Goal: Task Accomplishment & Management: Use online tool/utility

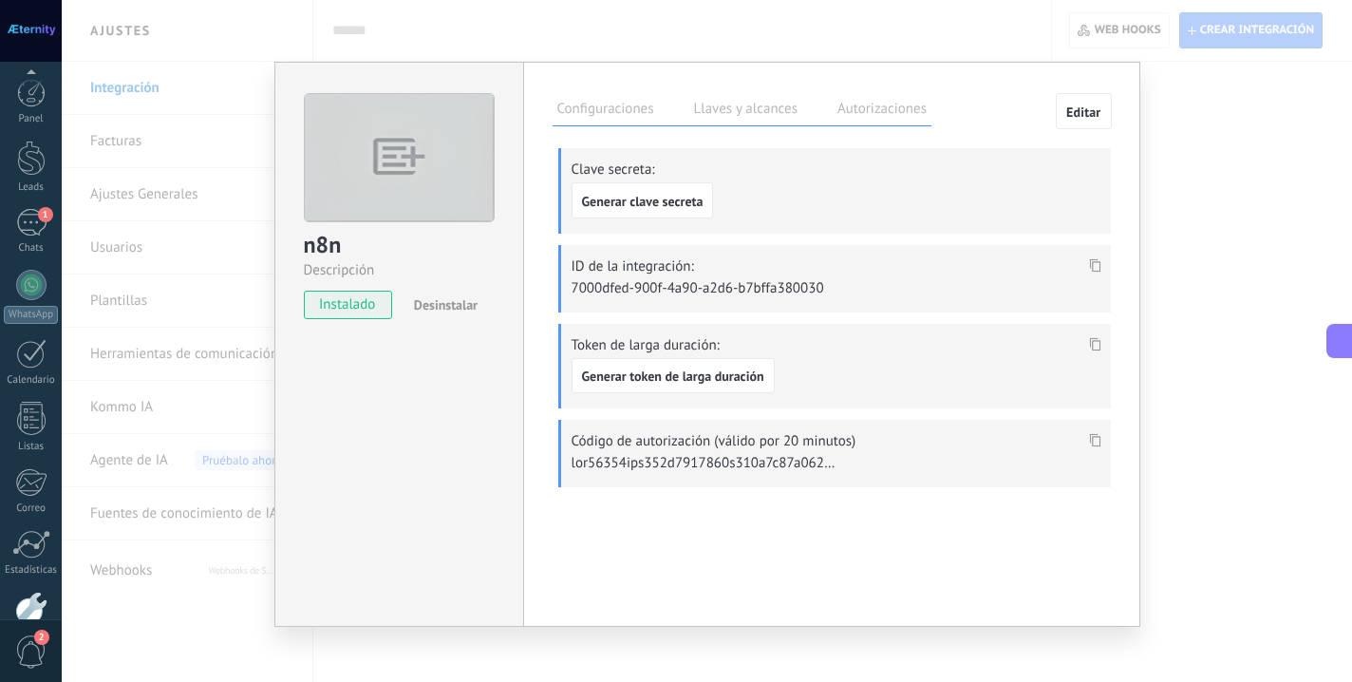
scroll to position [108, 0]
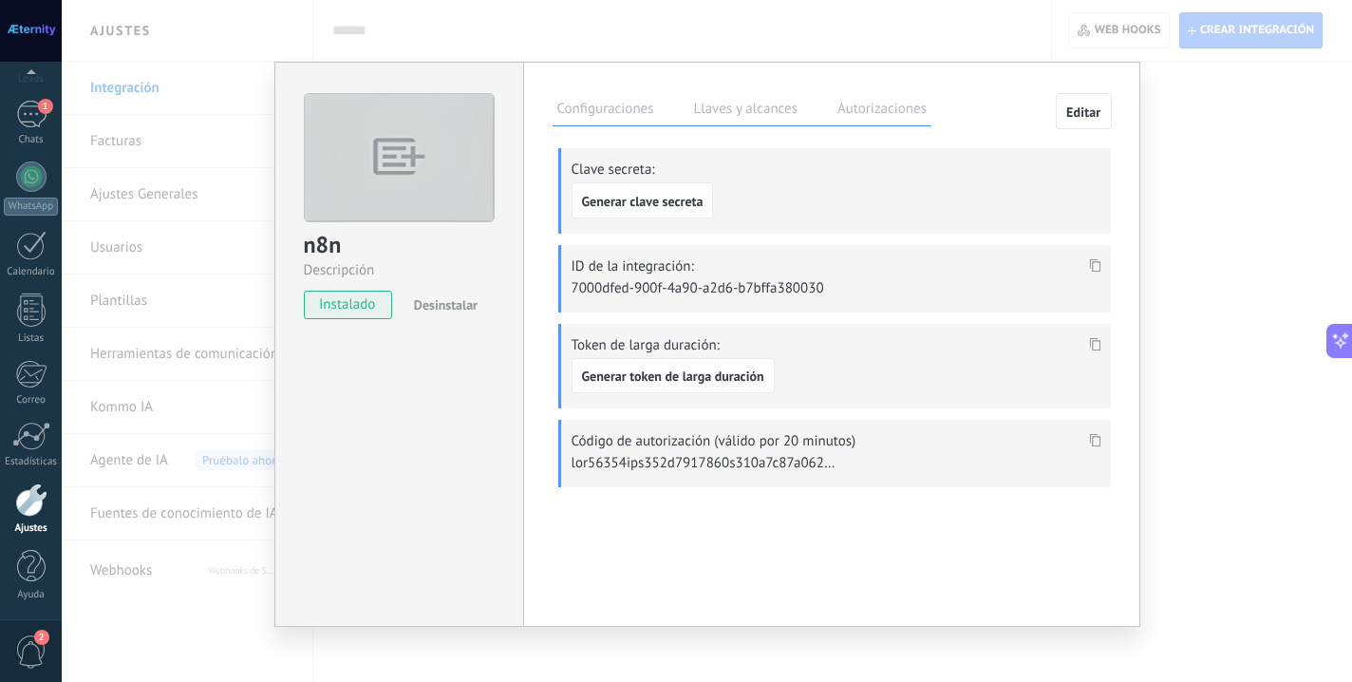
click at [1212, 103] on div "n8n Descripción instalado Desinstalar Configuraciones Llaves y alcances Autoriz…" at bounding box center [707, 341] width 1290 height 682
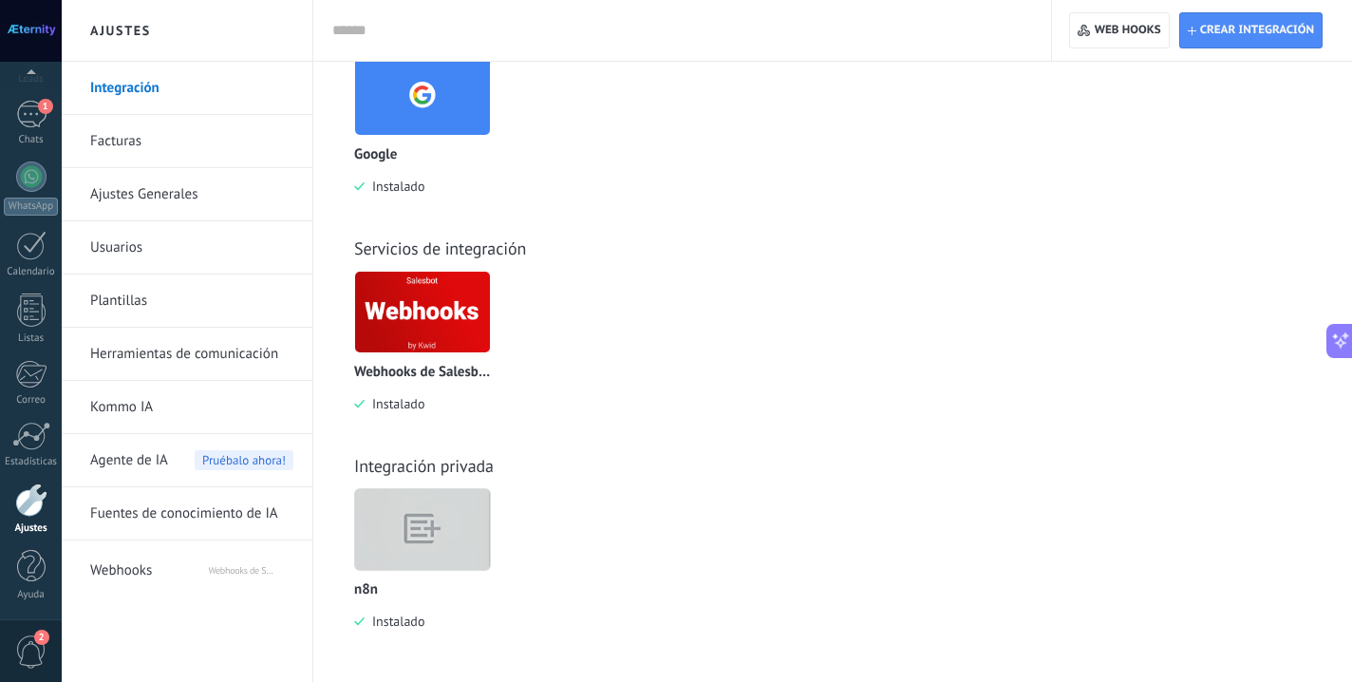
click at [215, 363] on link "Herramientas de comunicación" at bounding box center [191, 354] width 203 height 53
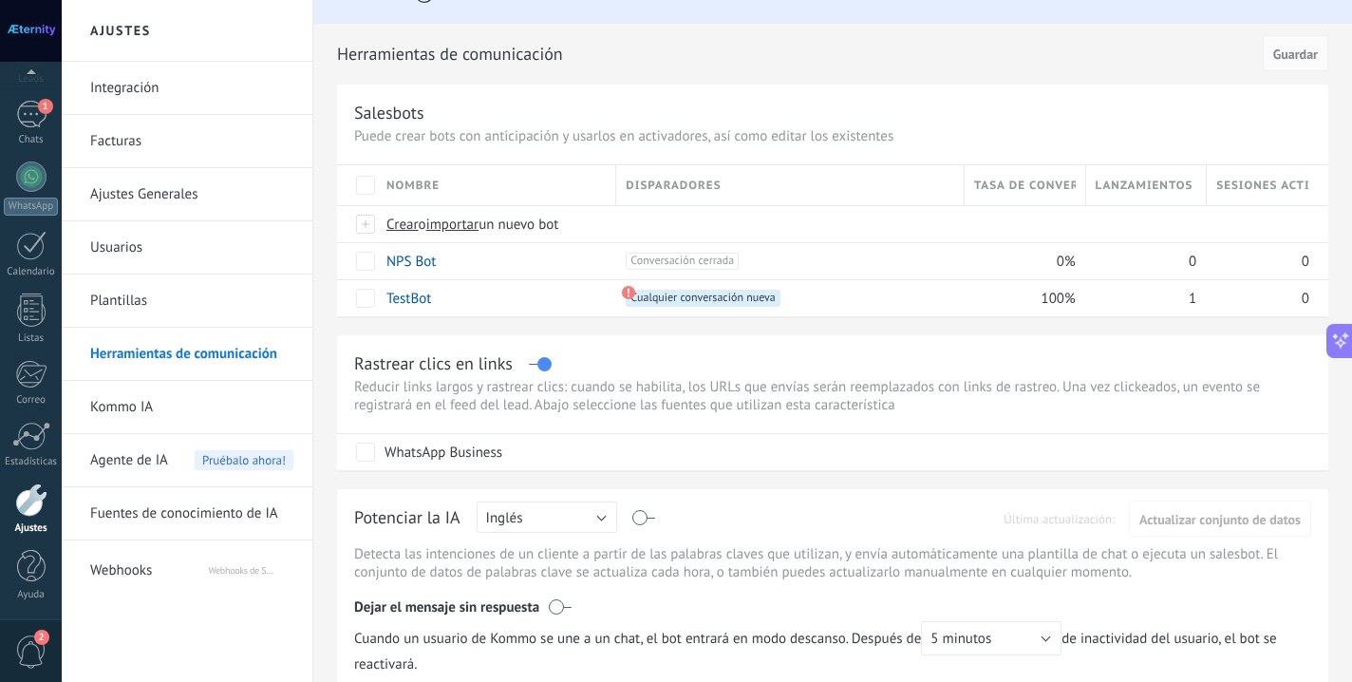
scroll to position [50, 0]
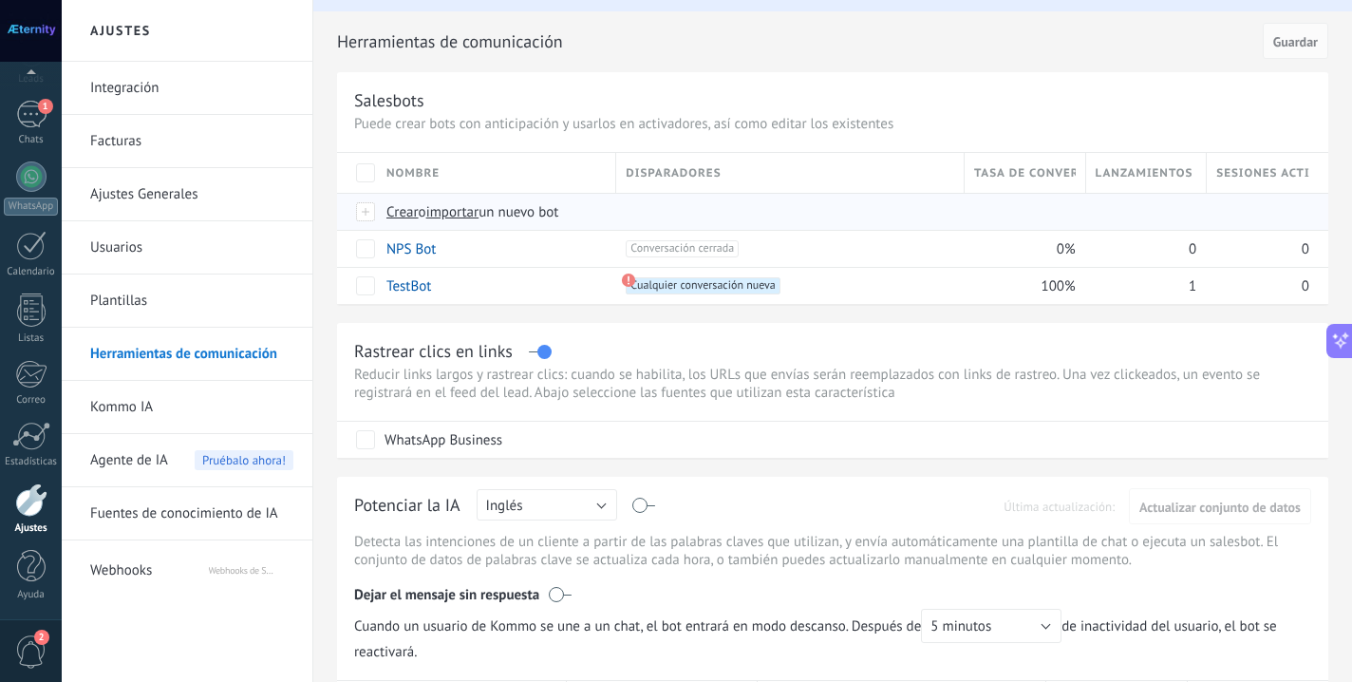
click at [435, 215] on span "importar" at bounding box center [452, 212] width 53 height 18
click at [0, 0] on input "importar un nuevo bot" at bounding box center [0, 0] width 0 height 0
click at [364, 216] on div at bounding box center [366, 211] width 21 height 17
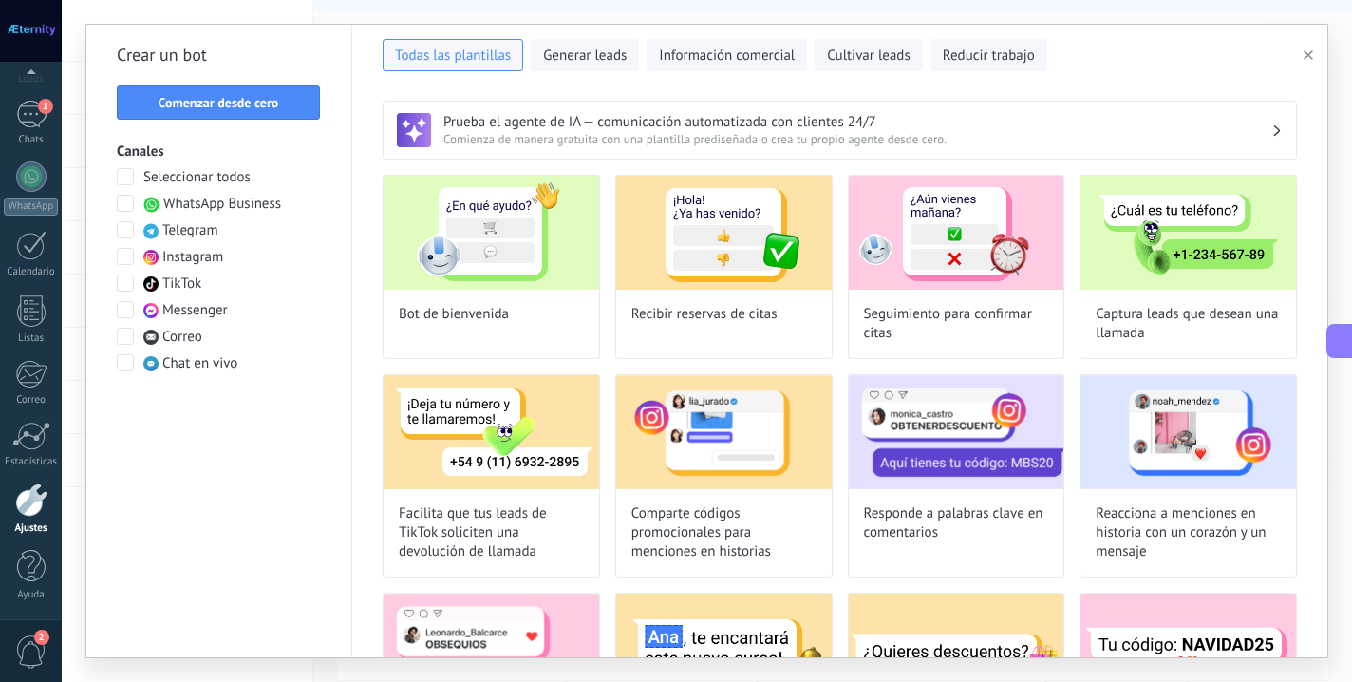
click at [139, 203] on label "WhatsApp Business" at bounding box center [199, 204] width 164 height 19
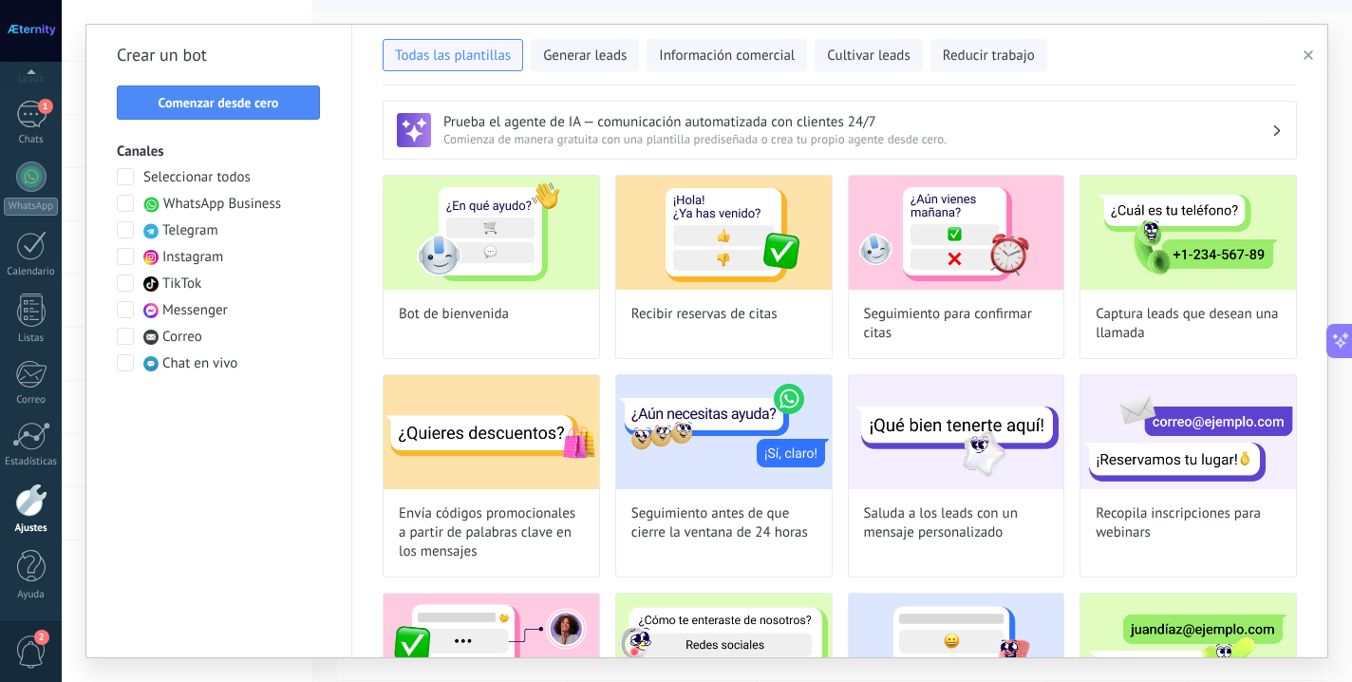
click at [142, 253] on label "Instagram" at bounding box center [170, 257] width 106 height 19
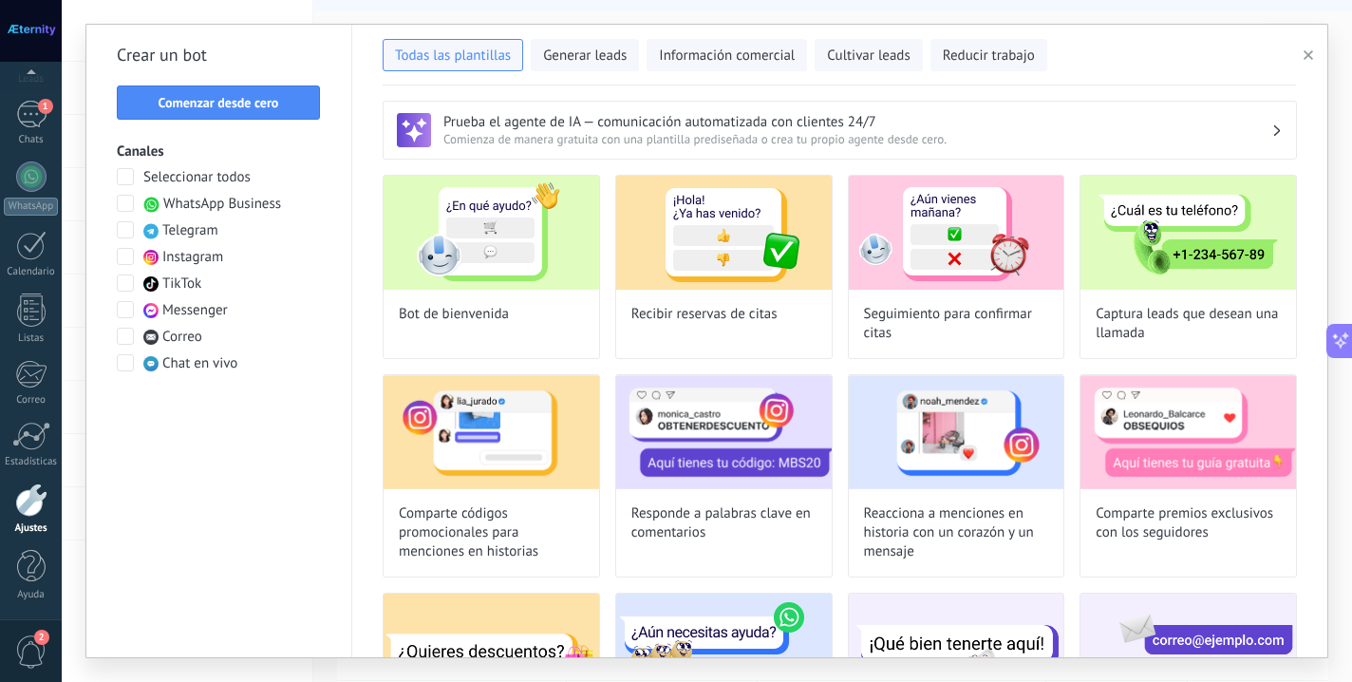
click at [142, 253] on label "Instagram" at bounding box center [170, 257] width 106 height 19
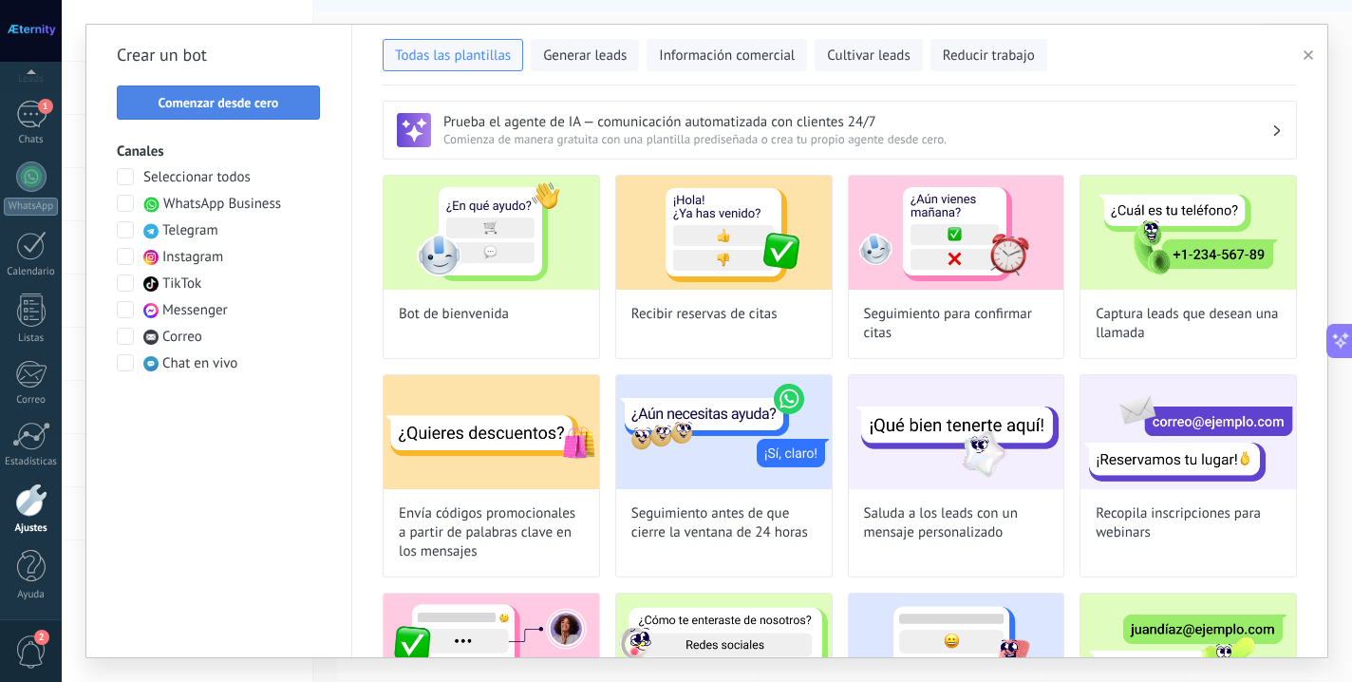
click at [178, 101] on span "Comenzar desde cero" at bounding box center [219, 102] width 121 height 13
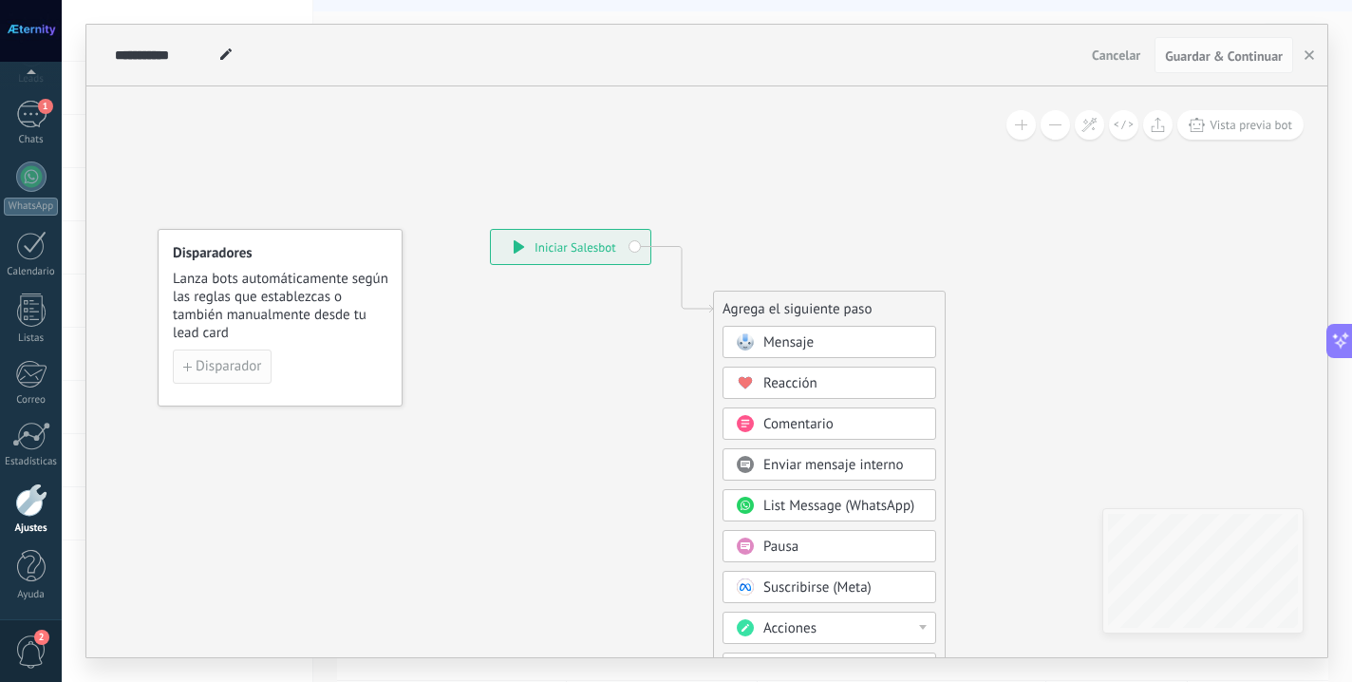
click at [249, 357] on button "Disparador" at bounding box center [222, 366] width 99 height 34
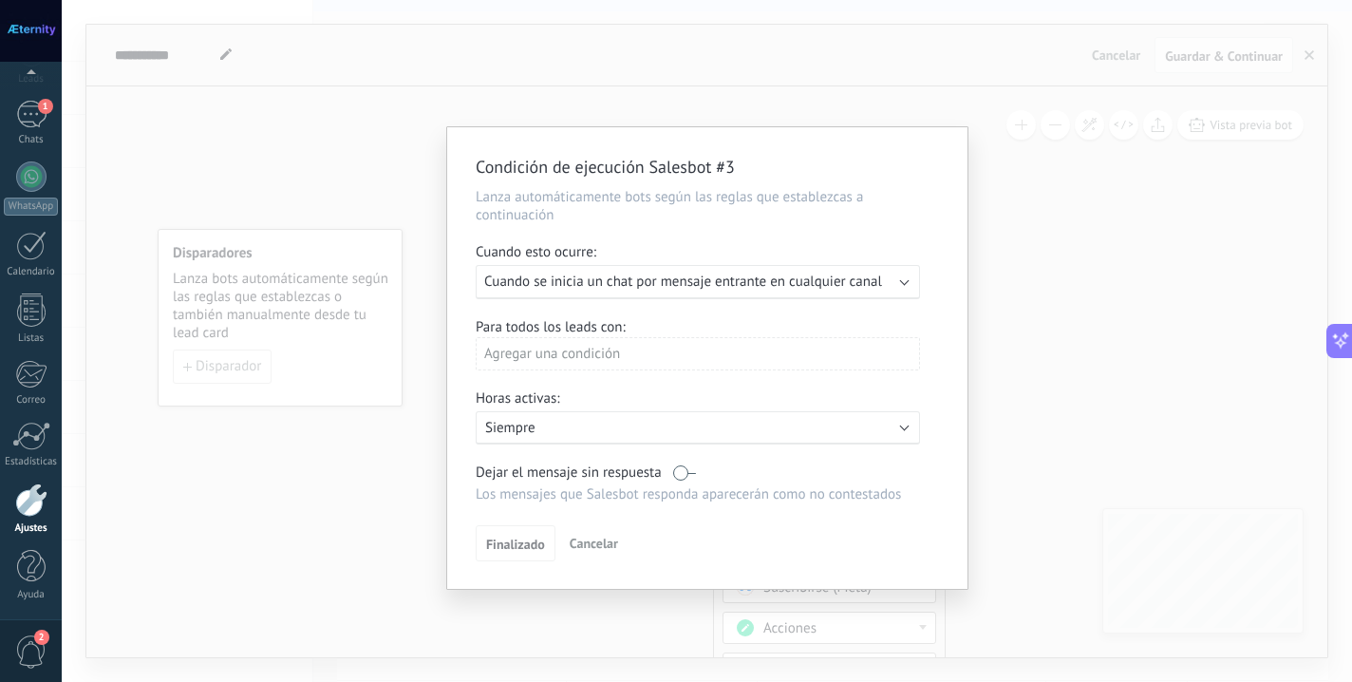
click at [573, 285] on span "Cuando se inicia un chat por mensaje entrante en cualquier canal" at bounding box center [683, 281] width 398 height 18
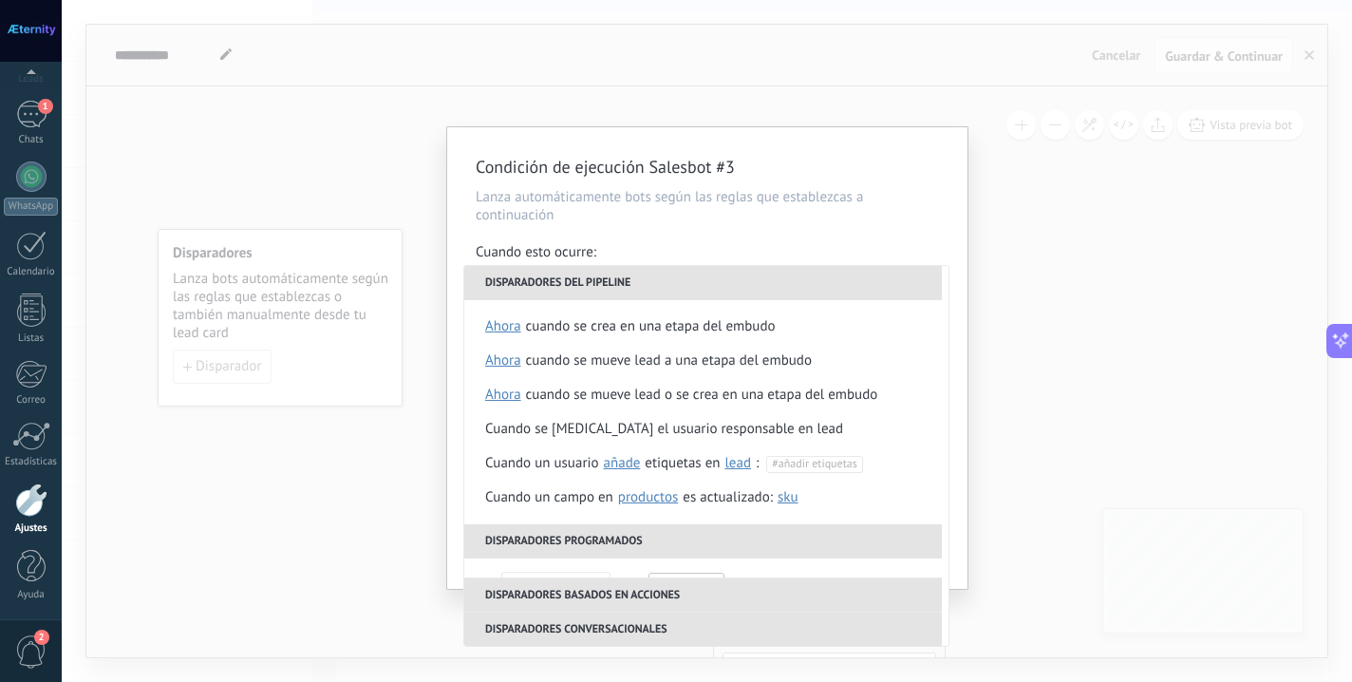
click at [573, 285] on li "Disparadores del pipeline" at bounding box center [703, 283] width 478 height 34
click at [660, 232] on div "Condición de ejecución Salesbot #3 Lanza automáticamente bots según las reglas …" at bounding box center [707, 357] width 520 height 461
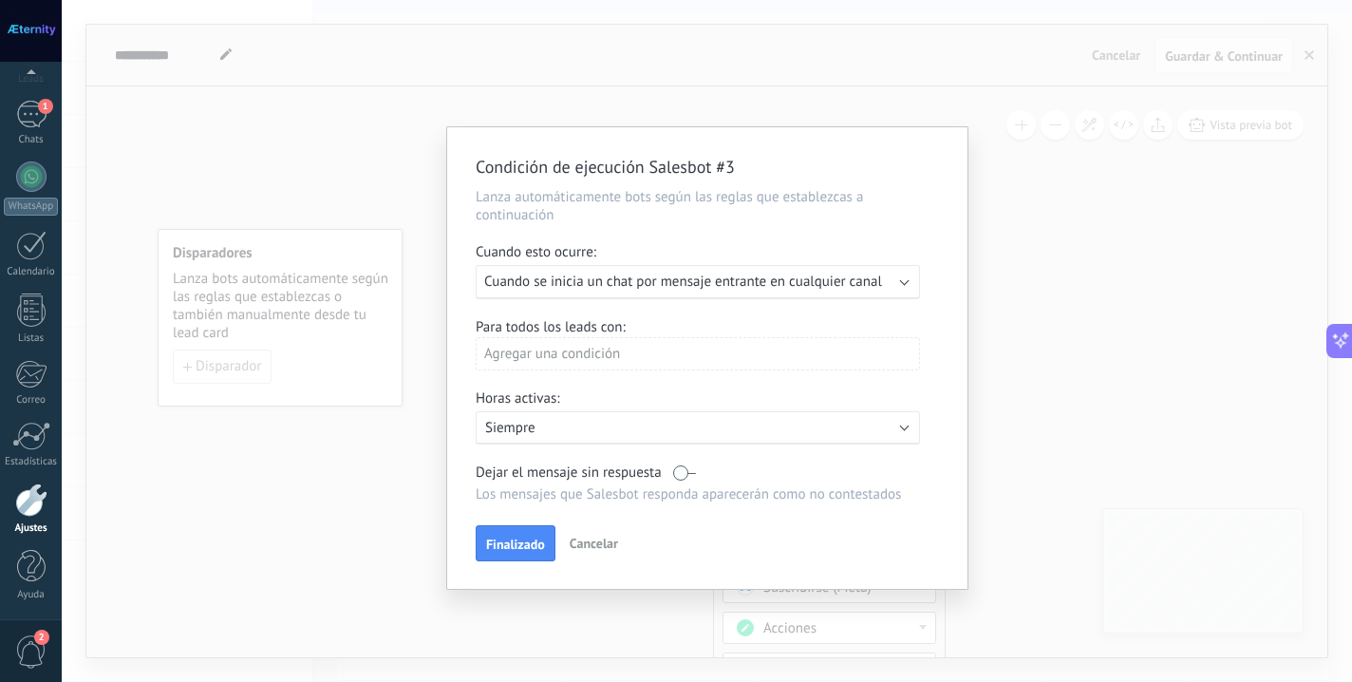
click at [582, 357] on div "Agregar una condición" at bounding box center [698, 353] width 444 height 33
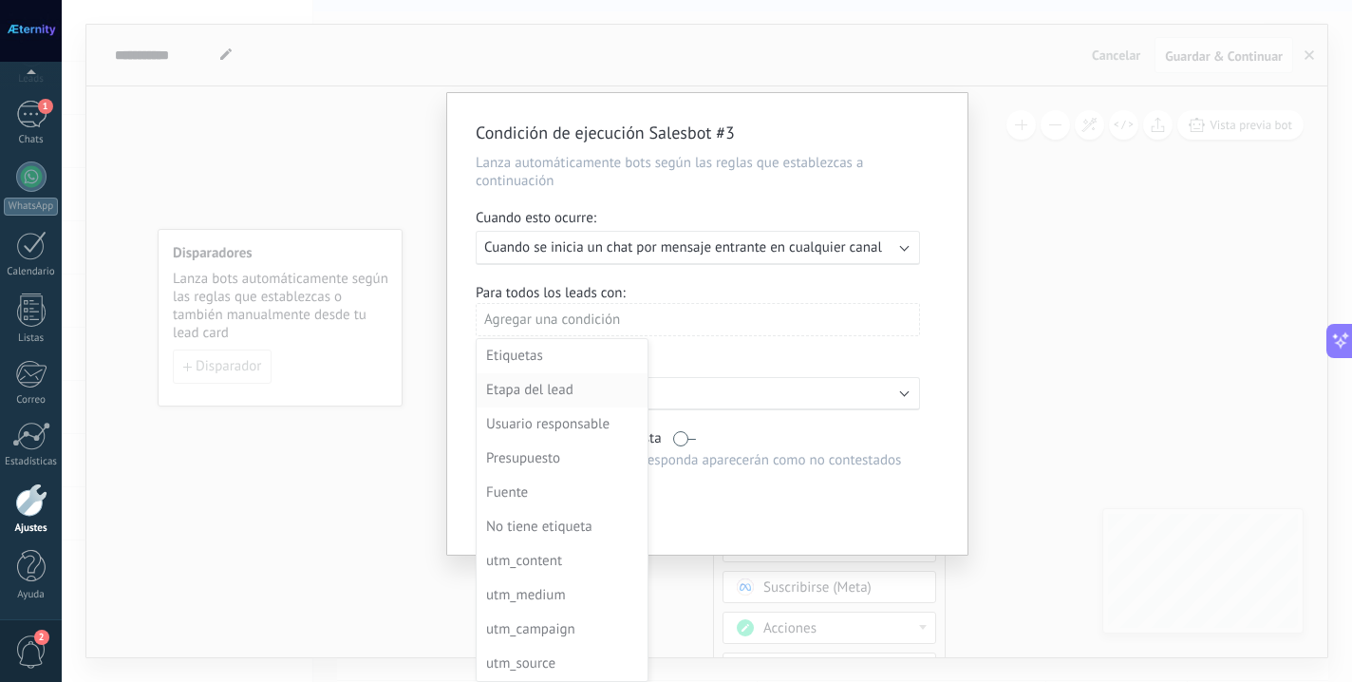
scroll to position [0, 0]
click at [803, 418] on div at bounding box center [707, 323] width 520 height 461
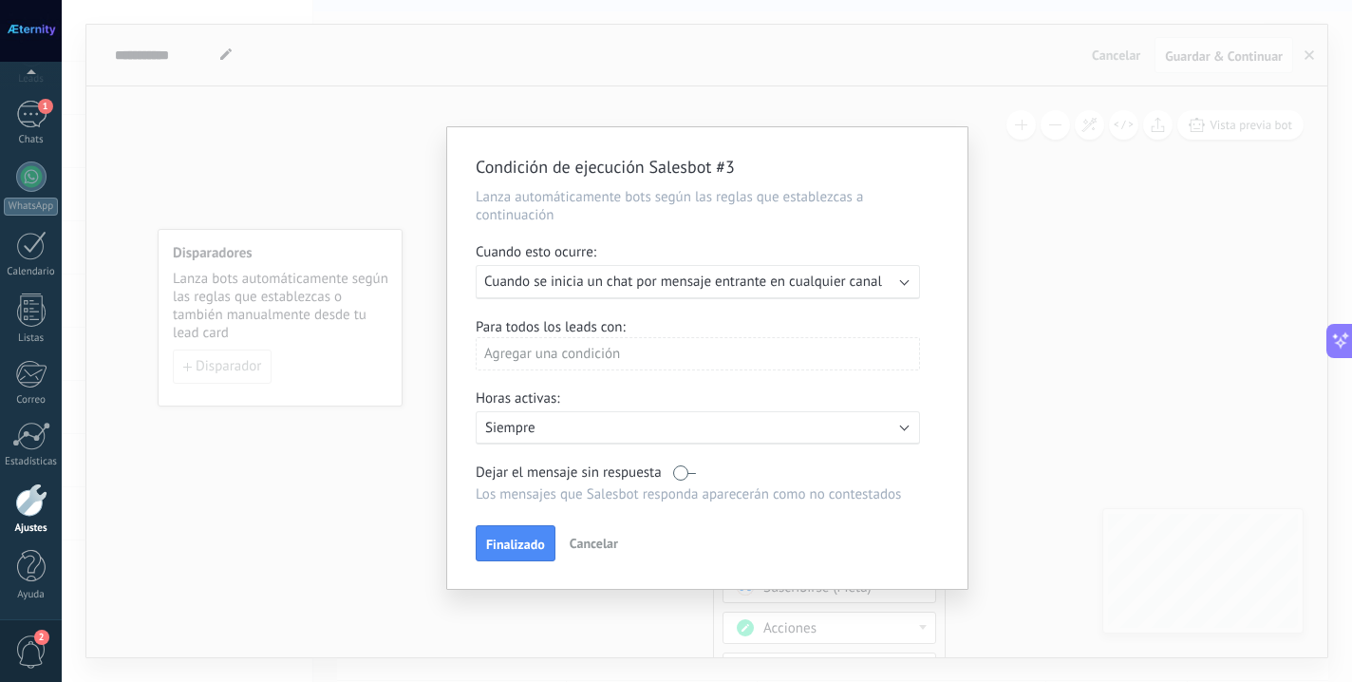
click at [602, 535] on span "Cancelar" at bounding box center [594, 543] width 48 height 17
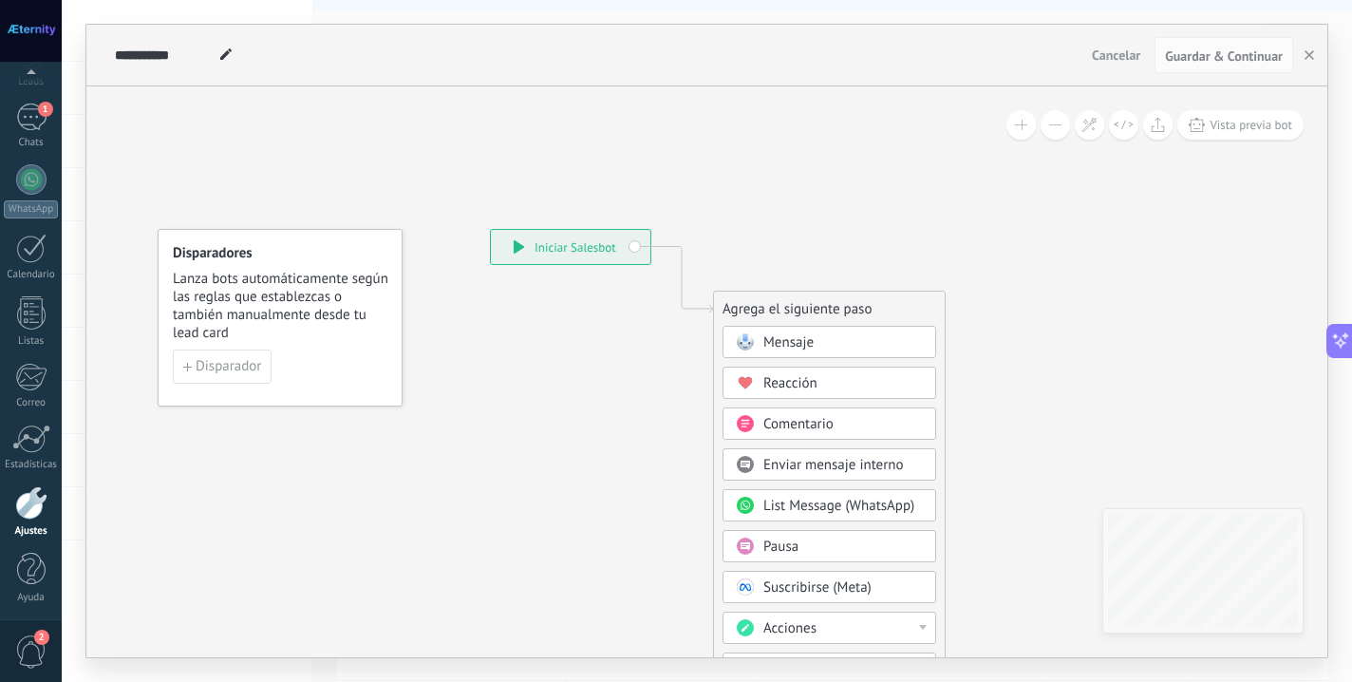
scroll to position [108, 0]
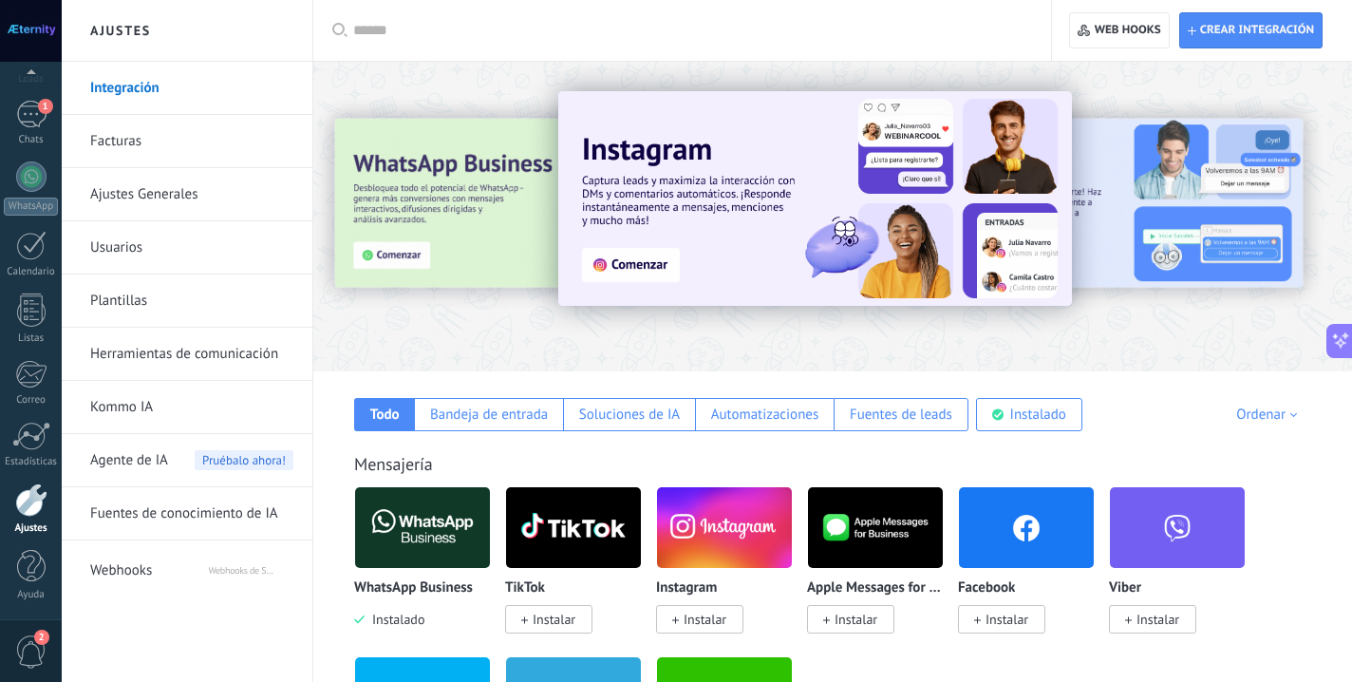
click at [145, 353] on link "Herramientas de comunicación" at bounding box center [191, 354] width 203 height 53
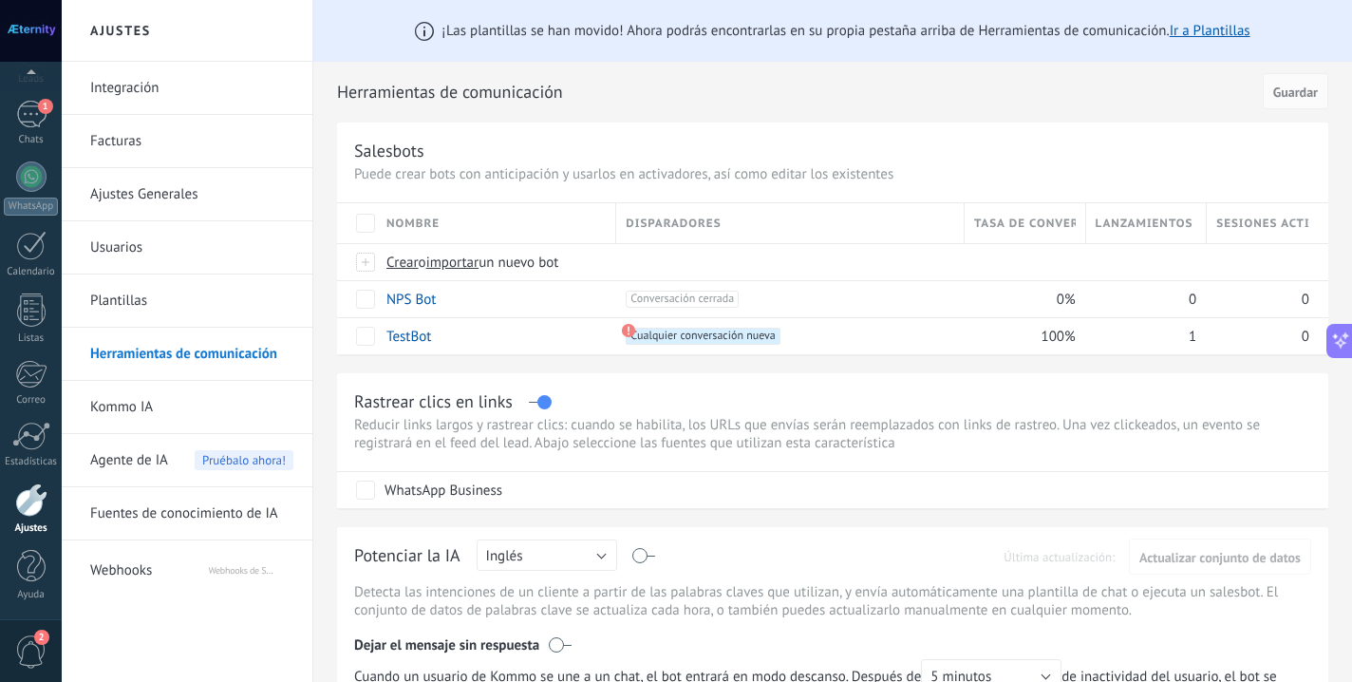
click at [156, 306] on link "Plantillas" at bounding box center [191, 300] width 203 height 53
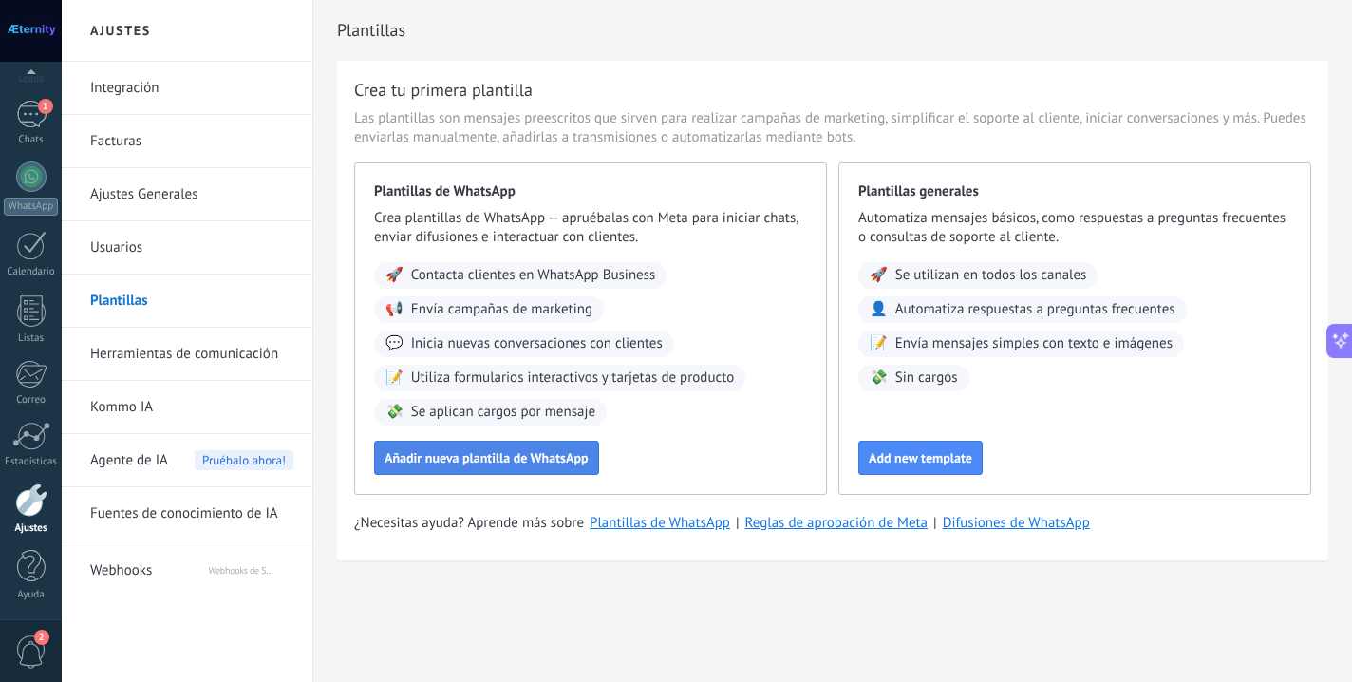
click at [499, 458] on span "Añadir nueva plantilla de WhatsApp" at bounding box center [487, 457] width 204 height 13
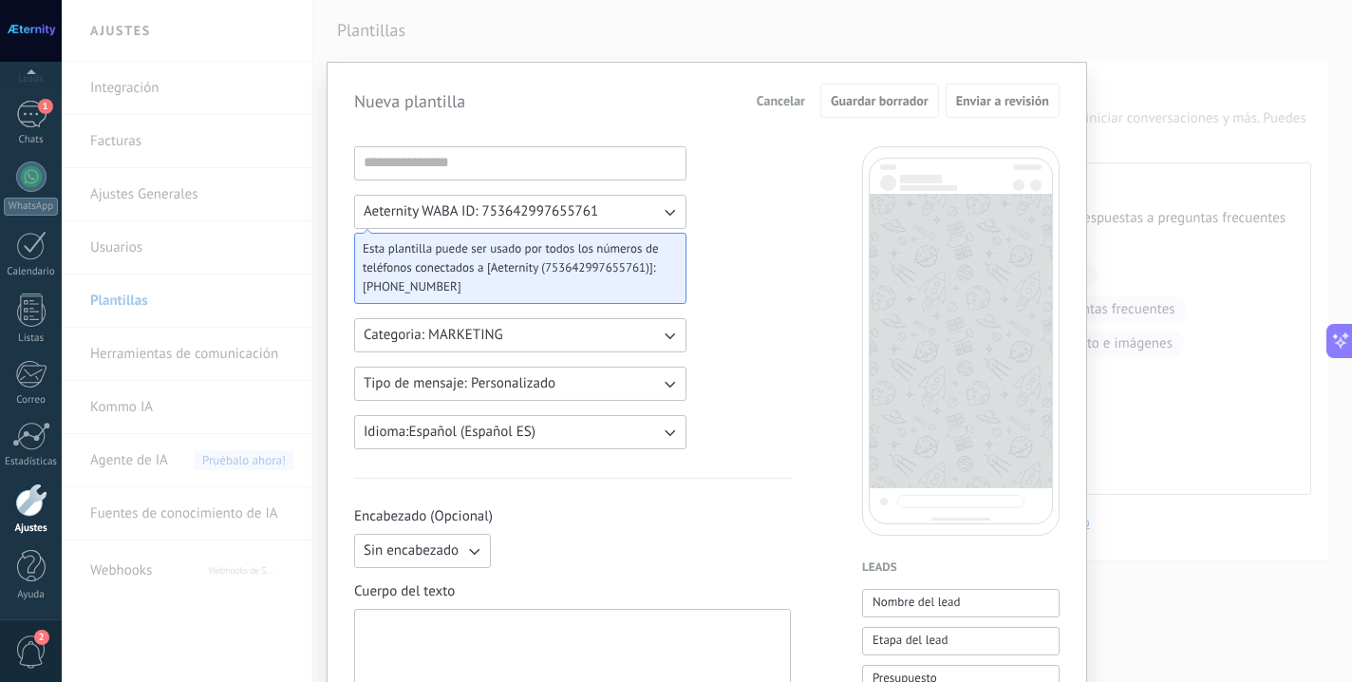
click at [450, 212] on span "Aeternity WABA ID: 753642997655761" at bounding box center [481, 211] width 235 height 19
click at [263, 34] on div "Nueva plantilla Cancelar Guardar borrador Enviar a revisión Aeternity WABA ID: …" at bounding box center [707, 341] width 1290 height 682
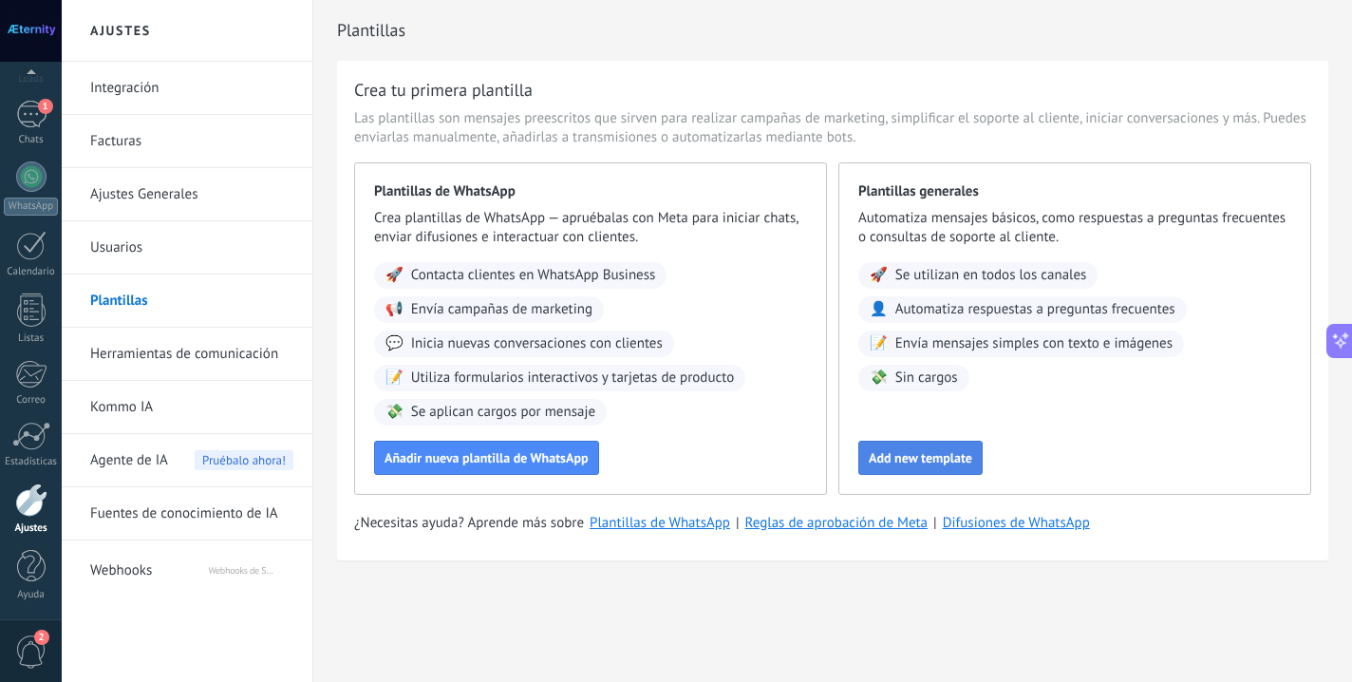
click at [924, 451] on span "Add new template" at bounding box center [920, 457] width 103 height 13
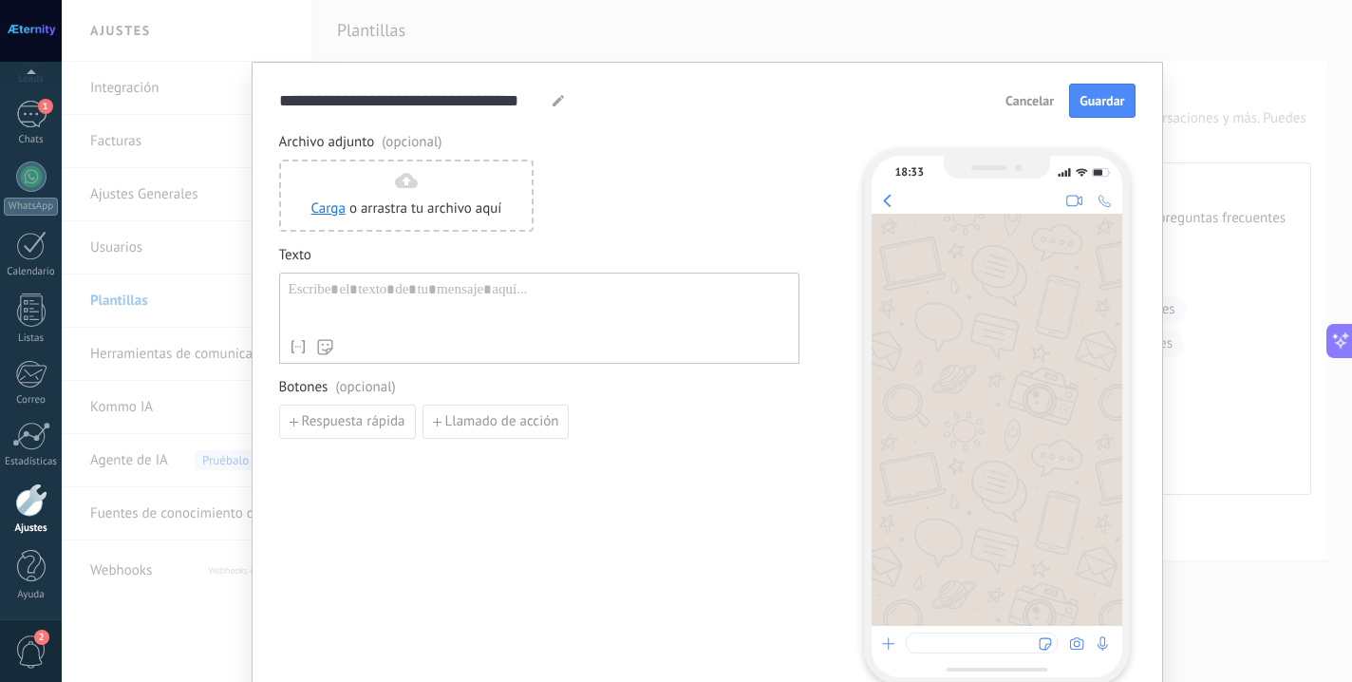
click at [1019, 104] on span "Cancelar" at bounding box center [1029, 100] width 48 height 13
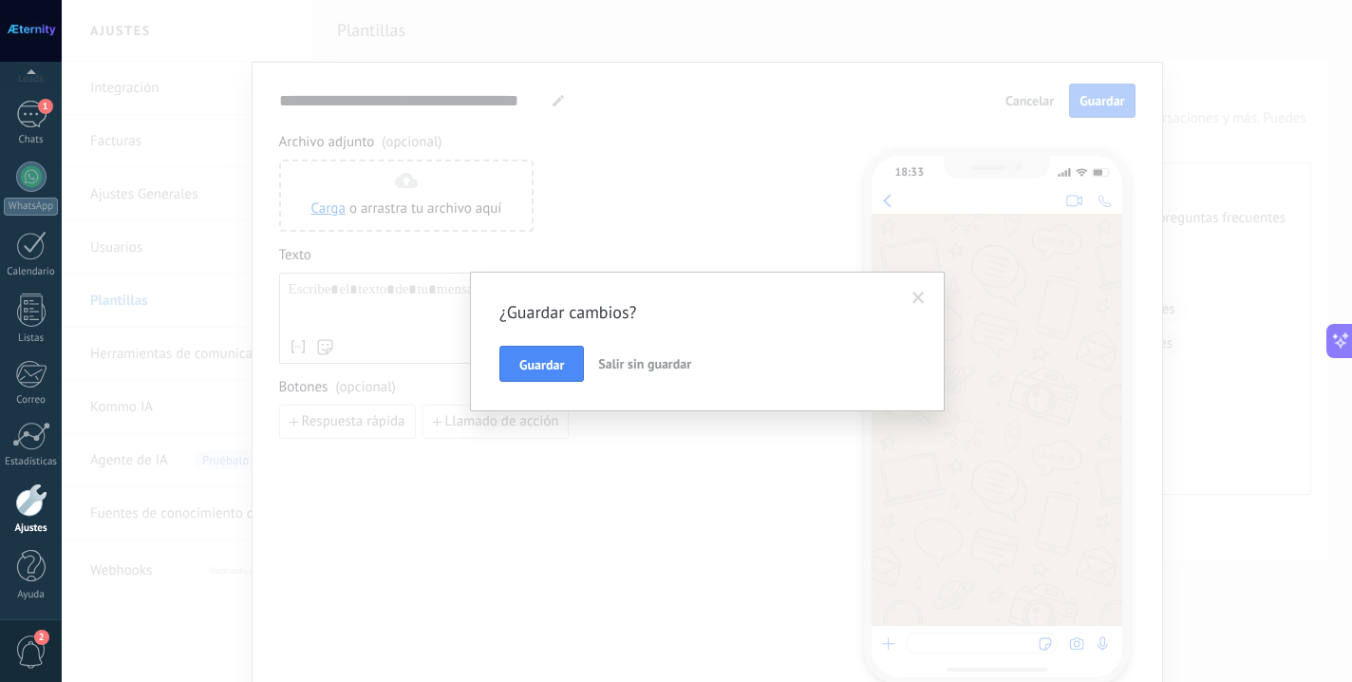
click at [680, 365] on span "Salir sin guardar" at bounding box center [644, 363] width 93 height 17
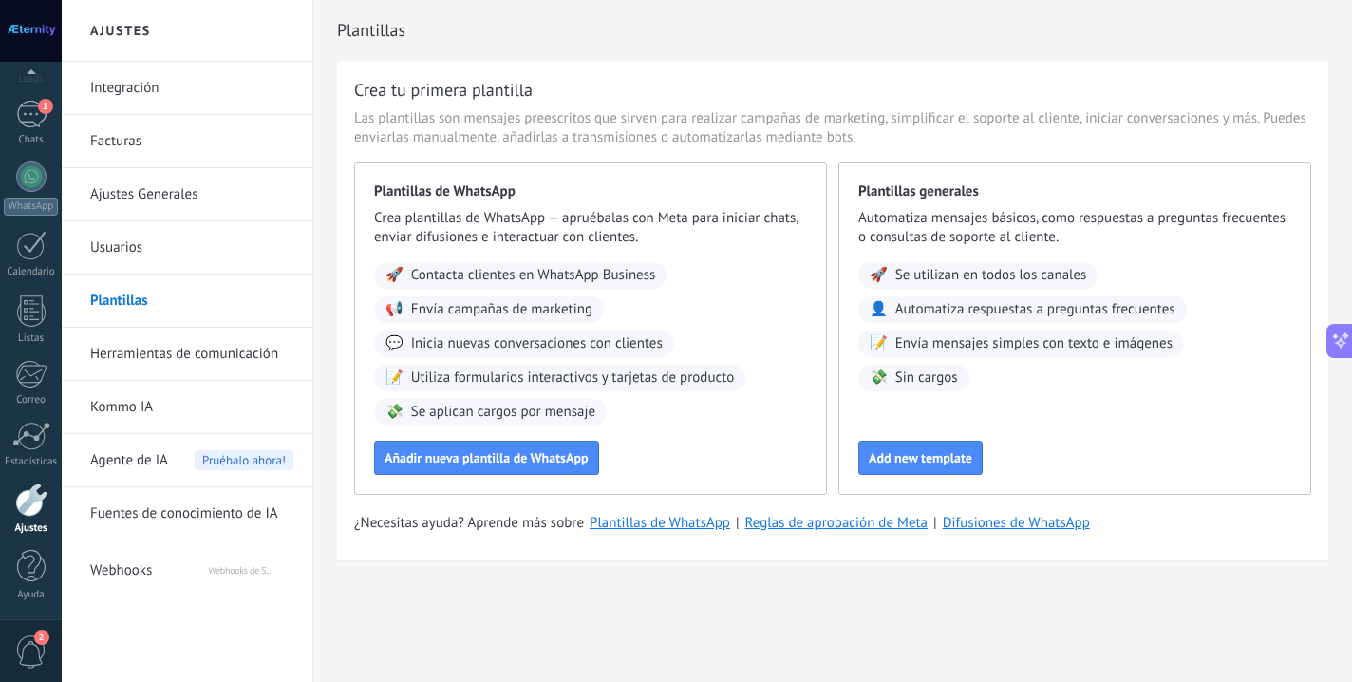
click at [514, 478] on div "Plantillas de WhatsApp Crea plantillas de WhatsApp — apruébalas con Meta para i…" at bounding box center [590, 328] width 473 height 332
click at [503, 466] on button "Añadir nueva plantilla de WhatsApp" at bounding box center [486, 458] width 225 height 34
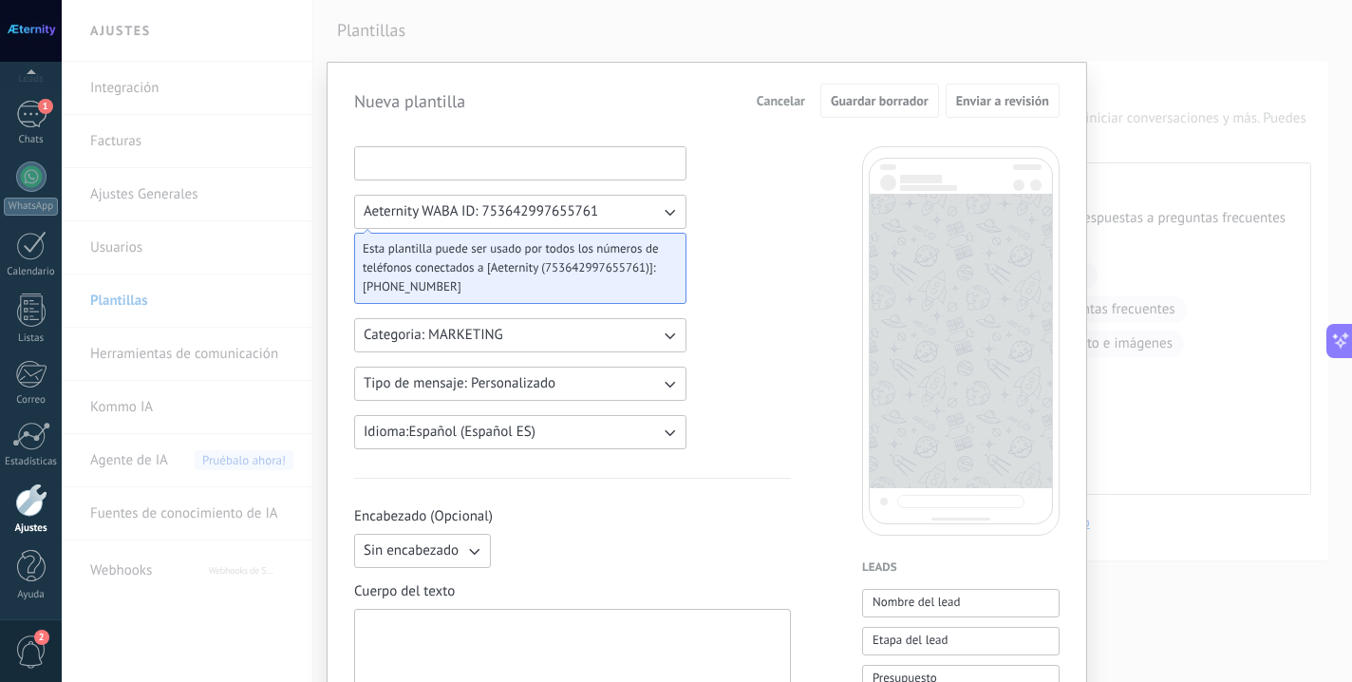
click at [416, 169] on input at bounding box center [520, 162] width 330 height 30
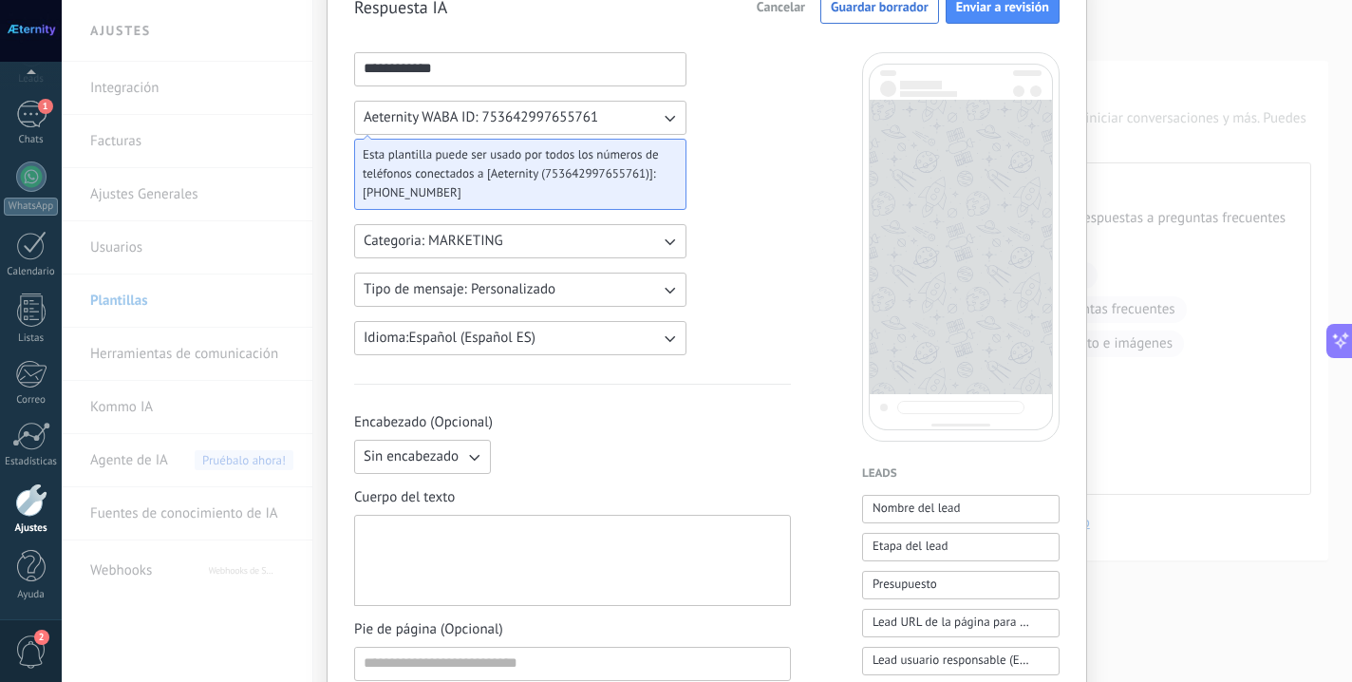
scroll to position [164, 0]
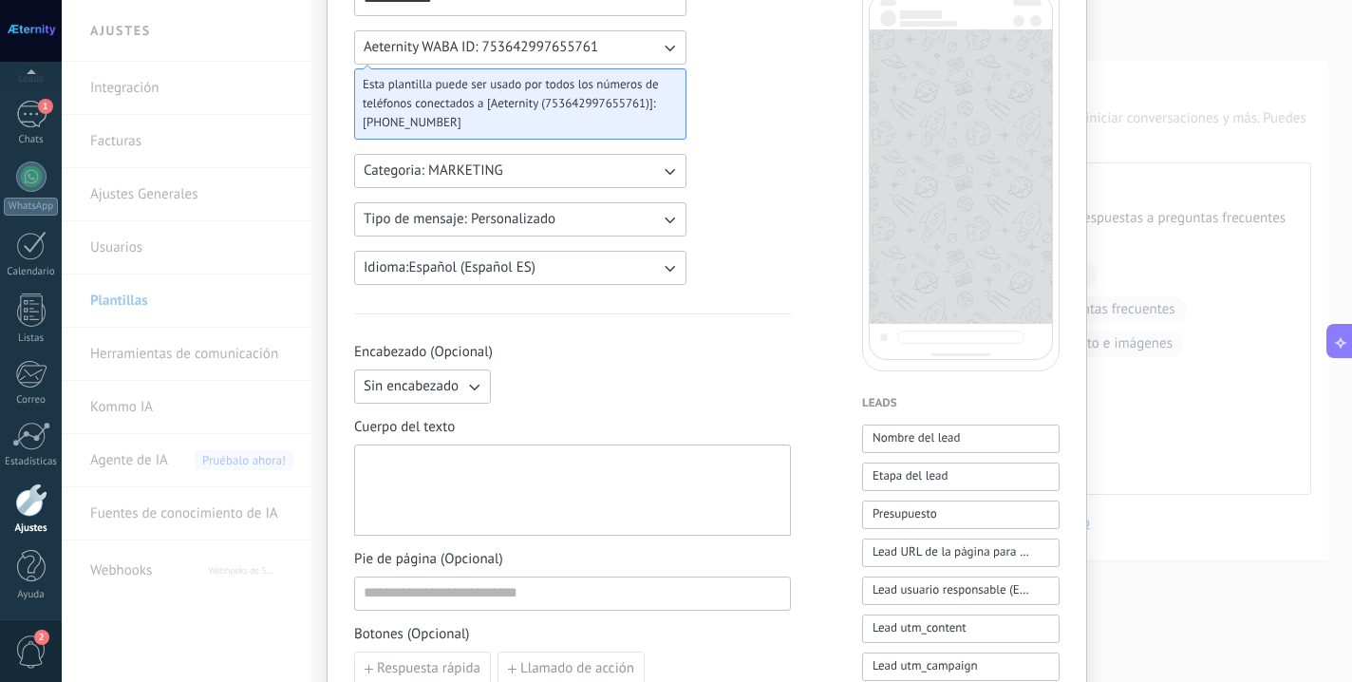
type input "**********"
click at [531, 459] on div at bounding box center [573, 490] width 418 height 75
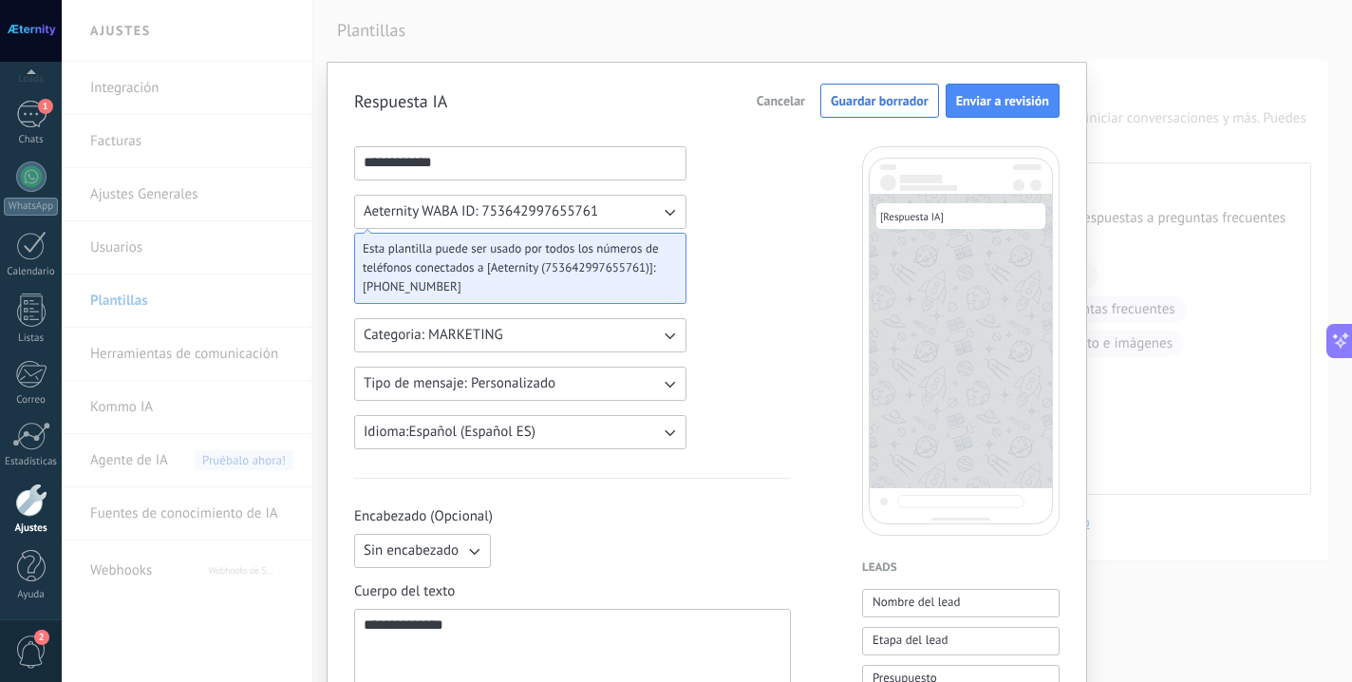
scroll to position [0, 0]
click at [911, 100] on span "Guardar borrador" at bounding box center [880, 100] width 98 height 13
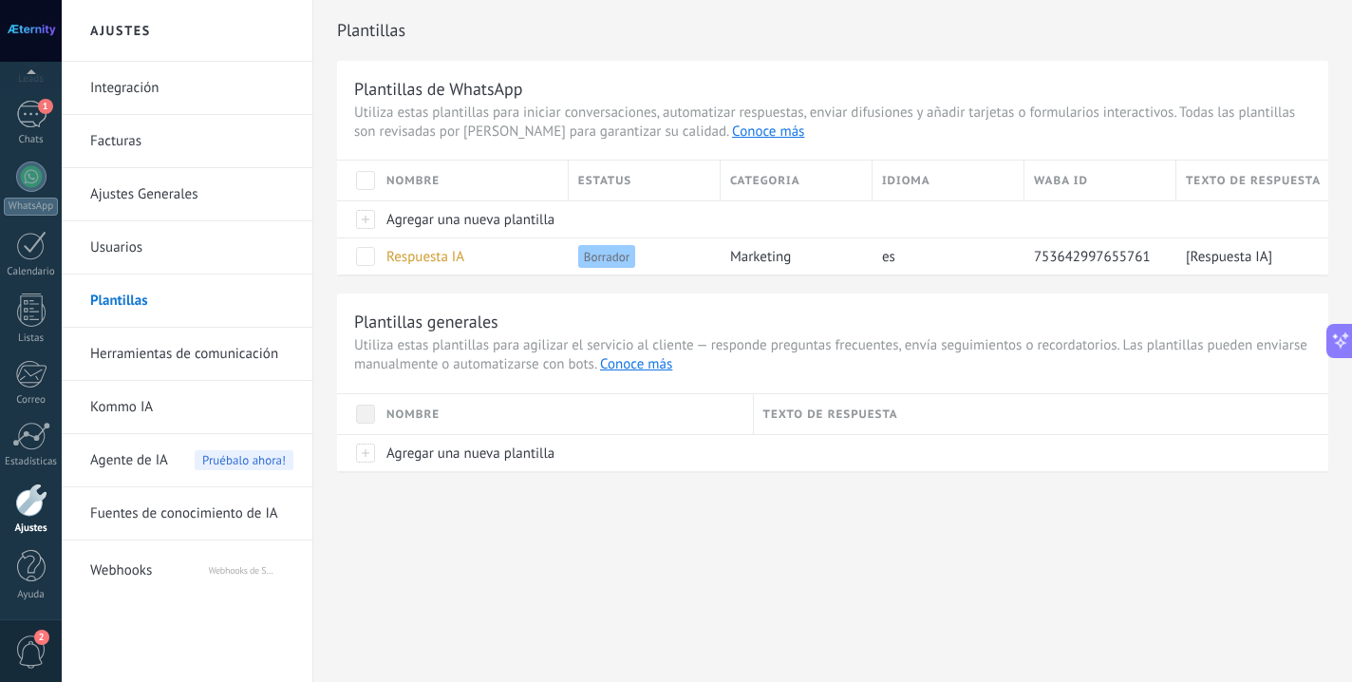
click at [129, 353] on link "Herramientas de comunicación" at bounding box center [191, 354] width 203 height 53
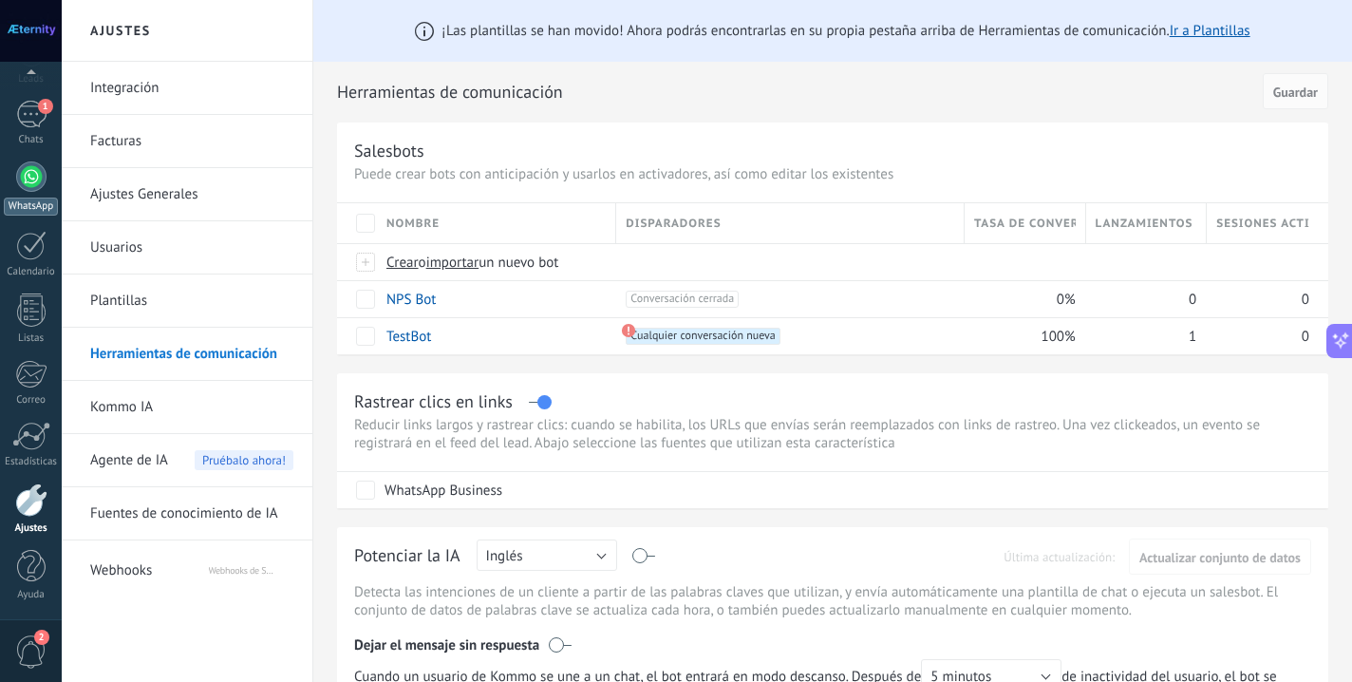
click at [33, 192] on link "WhatsApp" at bounding box center [31, 188] width 62 height 54
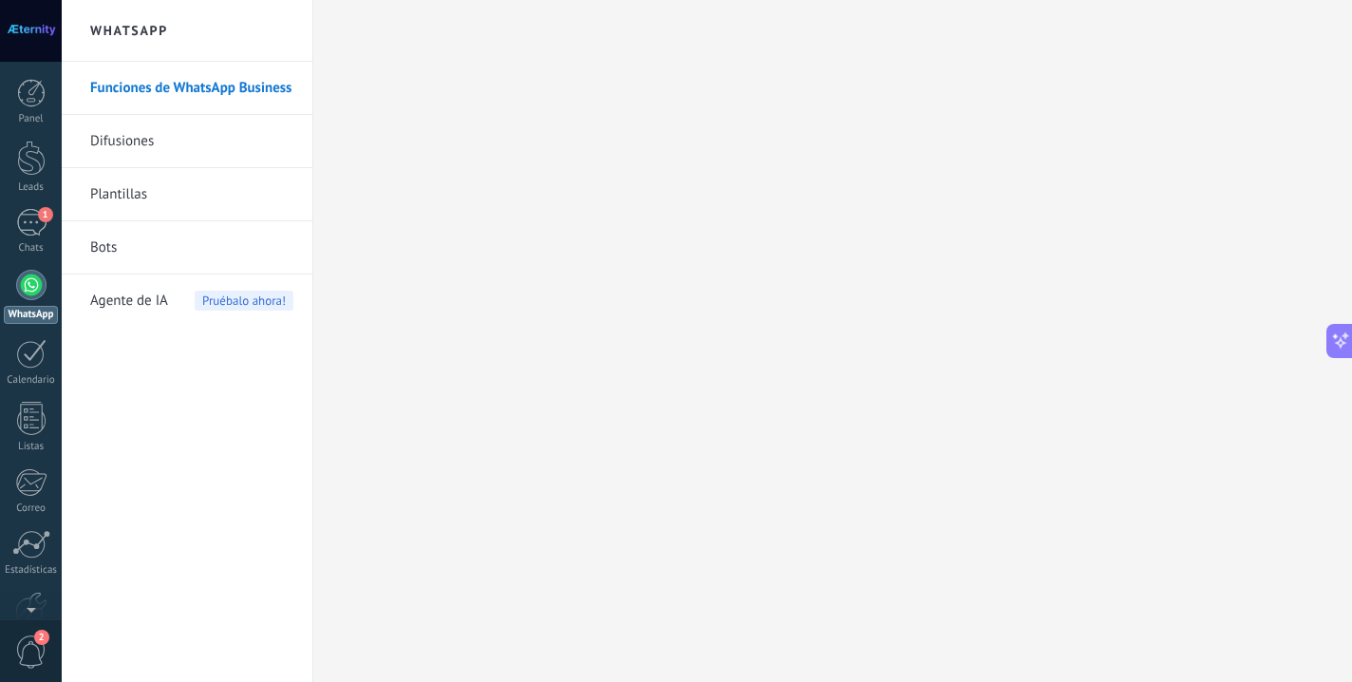
click at [103, 197] on link "Plantillas" at bounding box center [191, 194] width 203 height 53
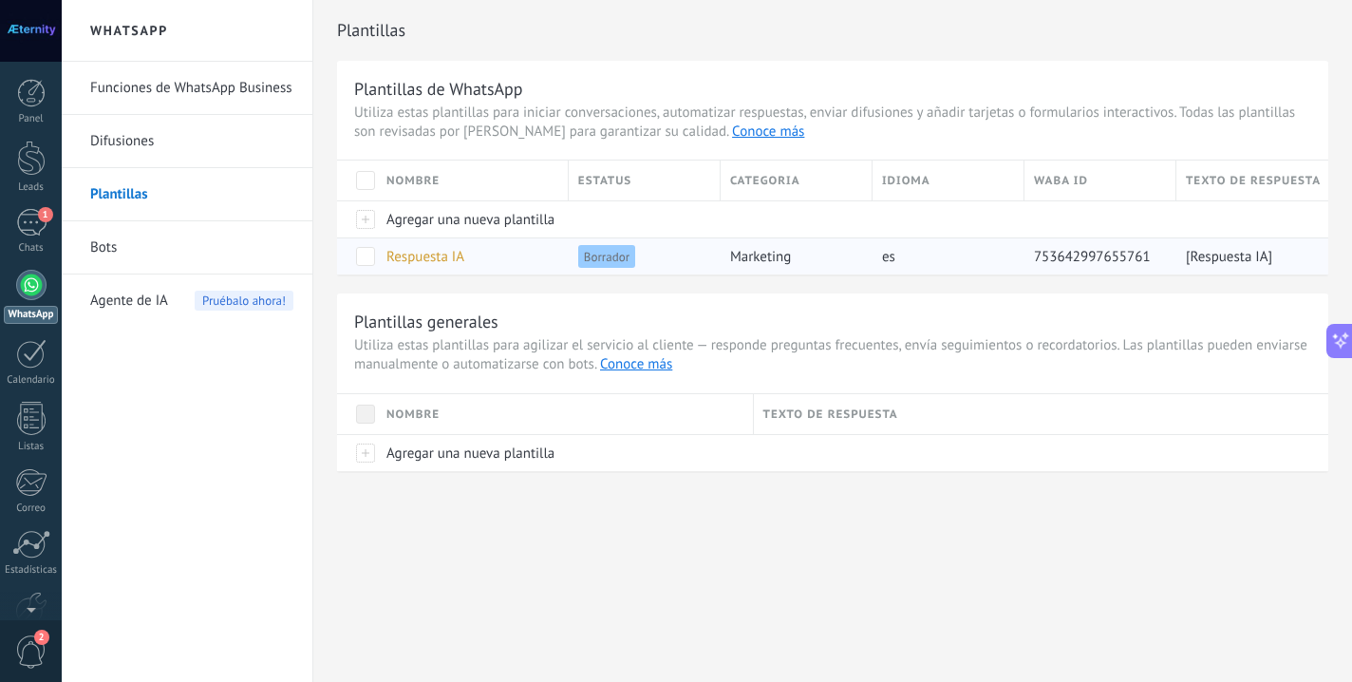
click at [439, 260] on span "Respuesta IA" at bounding box center [425, 257] width 78 height 18
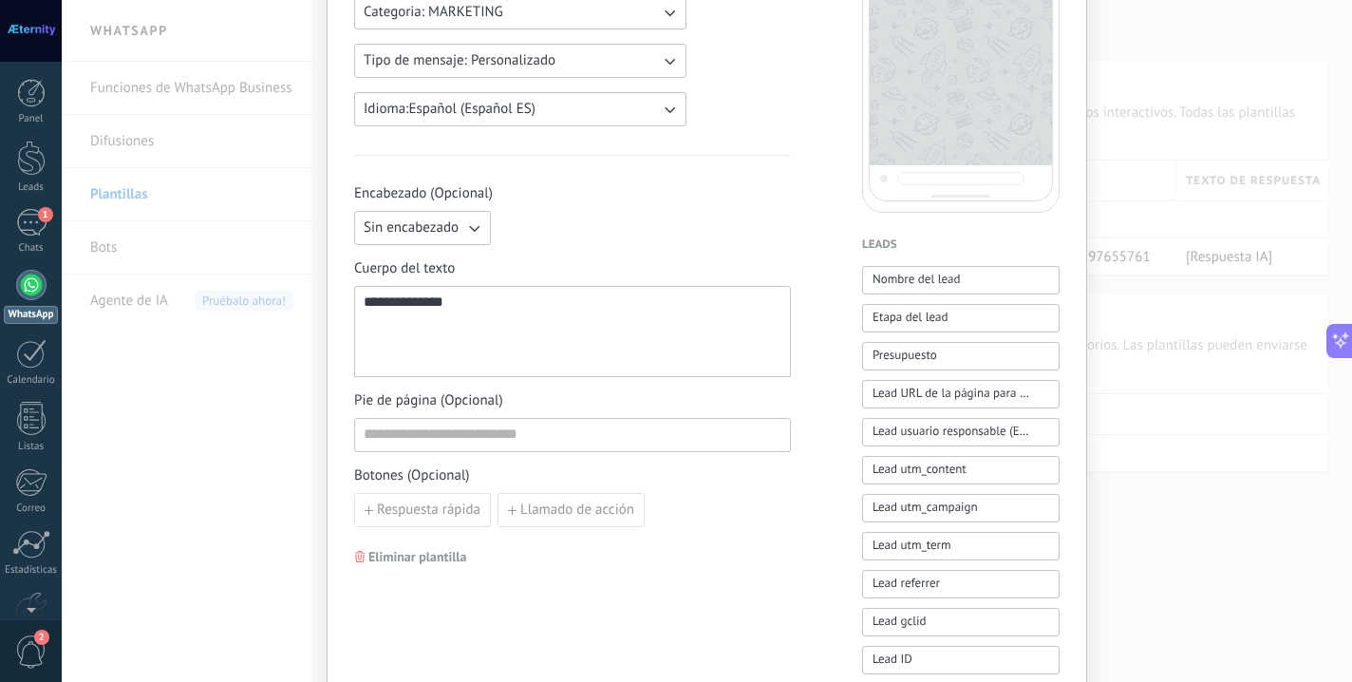
scroll to position [320, 0]
click at [533, 427] on input at bounding box center [572, 437] width 435 height 30
click at [509, 325] on div "**********" at bounding box center [573, 334] width 418 height 75
click at [445, 507] on span "Respuesta rápida" at bounding box center [428, 512] width 103 height 13
click at [575, 510] on div "Añadir quick reply" at bounding box center [572, 535] width 437 height 78
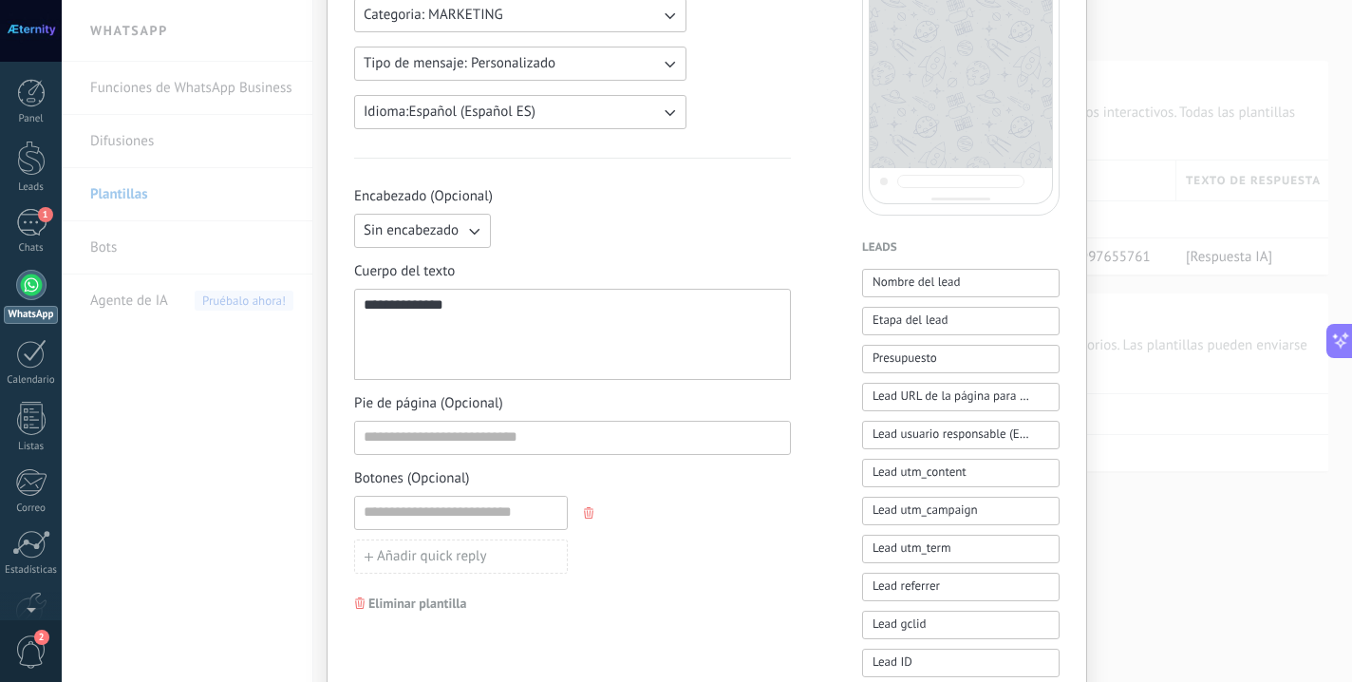
click at [583, 511] on button "button" at bounding box center [590, 512] width 15 height 28
click at [580, 514] on span "Llamado de acción" at bounding box center [577, 512] width 114 height 13
click at [808, 516] on icon "button" at bounding box center [811, 512] width 9 height 11
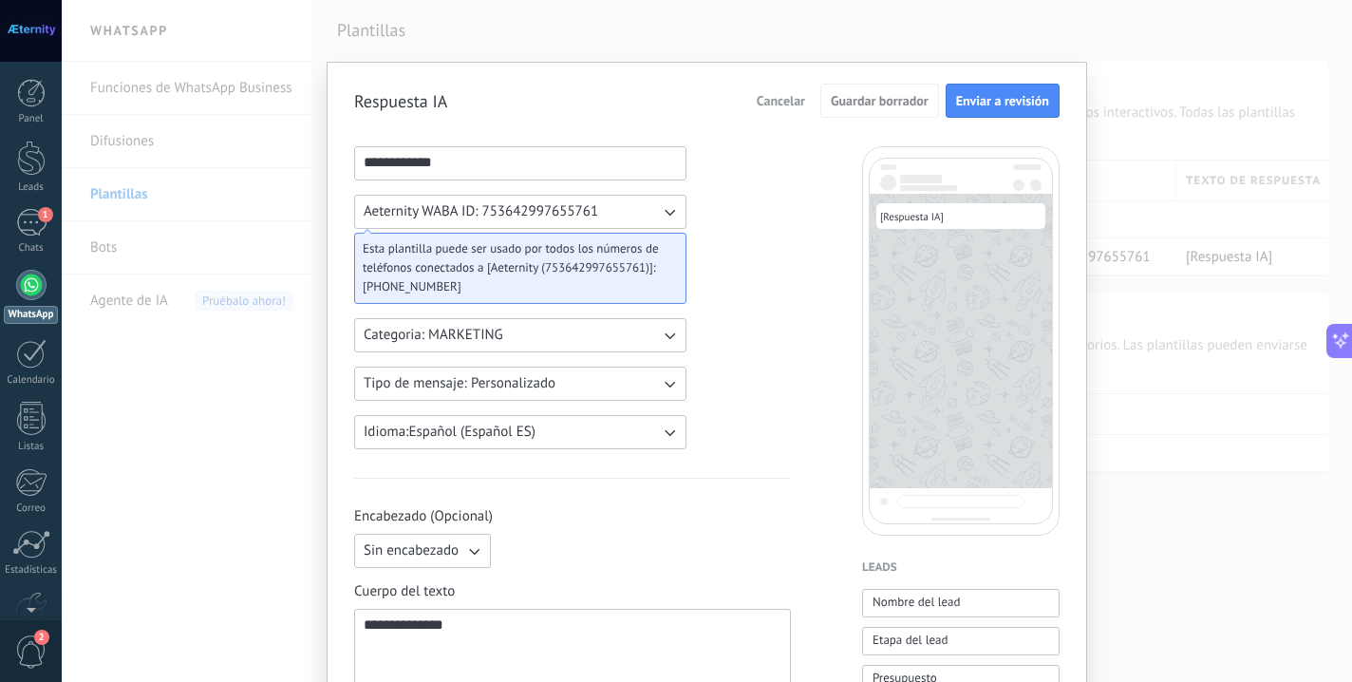
scroll to position [81, 0]
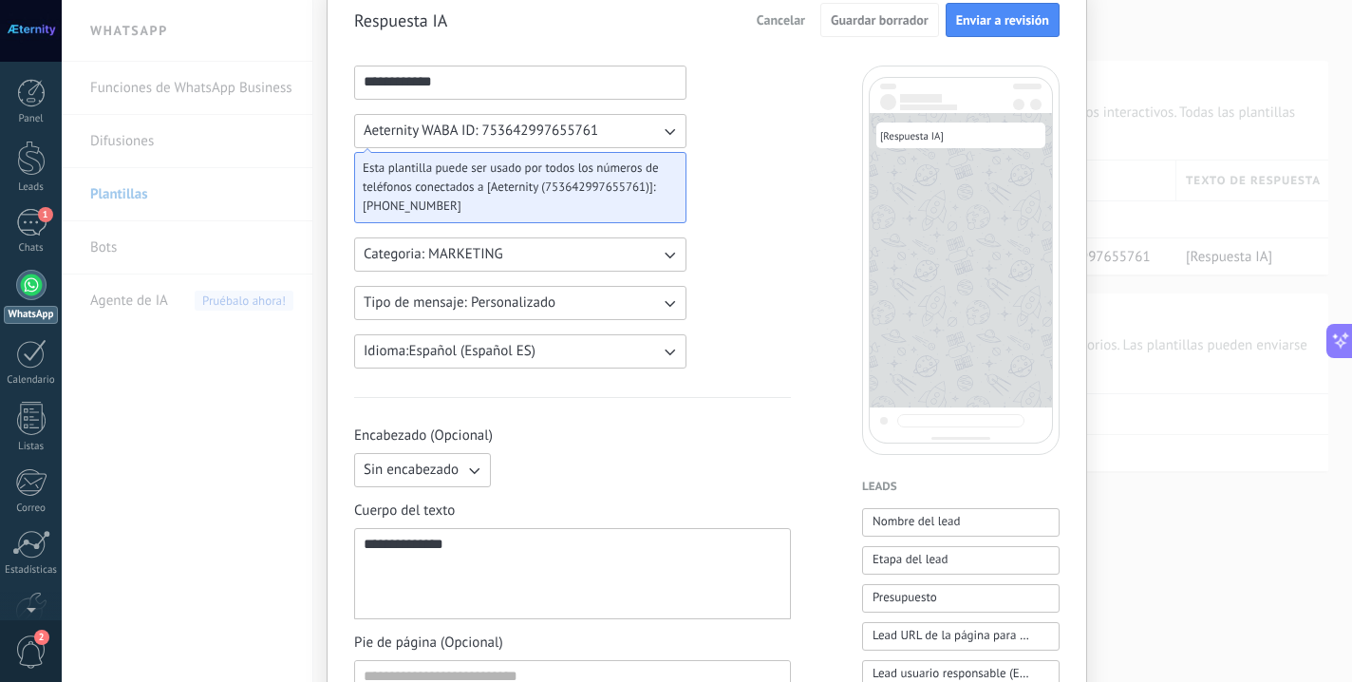
click at [409, 554] on div "**********" at bounding box center [573, 573] width 418 height 75
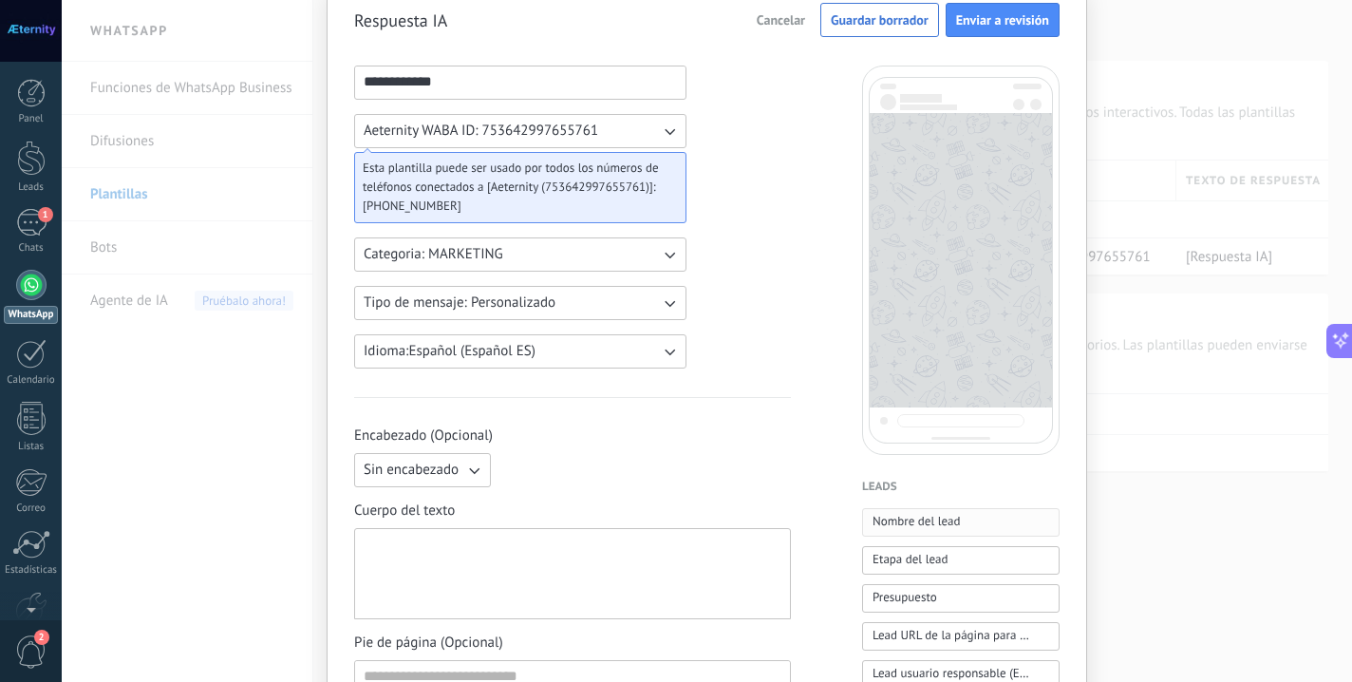
click at [897, 528] on span "Nombre del lead" at bounding box center [917, 521] width 88 height 19
click at [410, 535] on div "**********" at bounding box center [572, 573] width 437 height 91
click at [410, 540] on span "**********" at bounding box center [412, 543] width 97 height 14
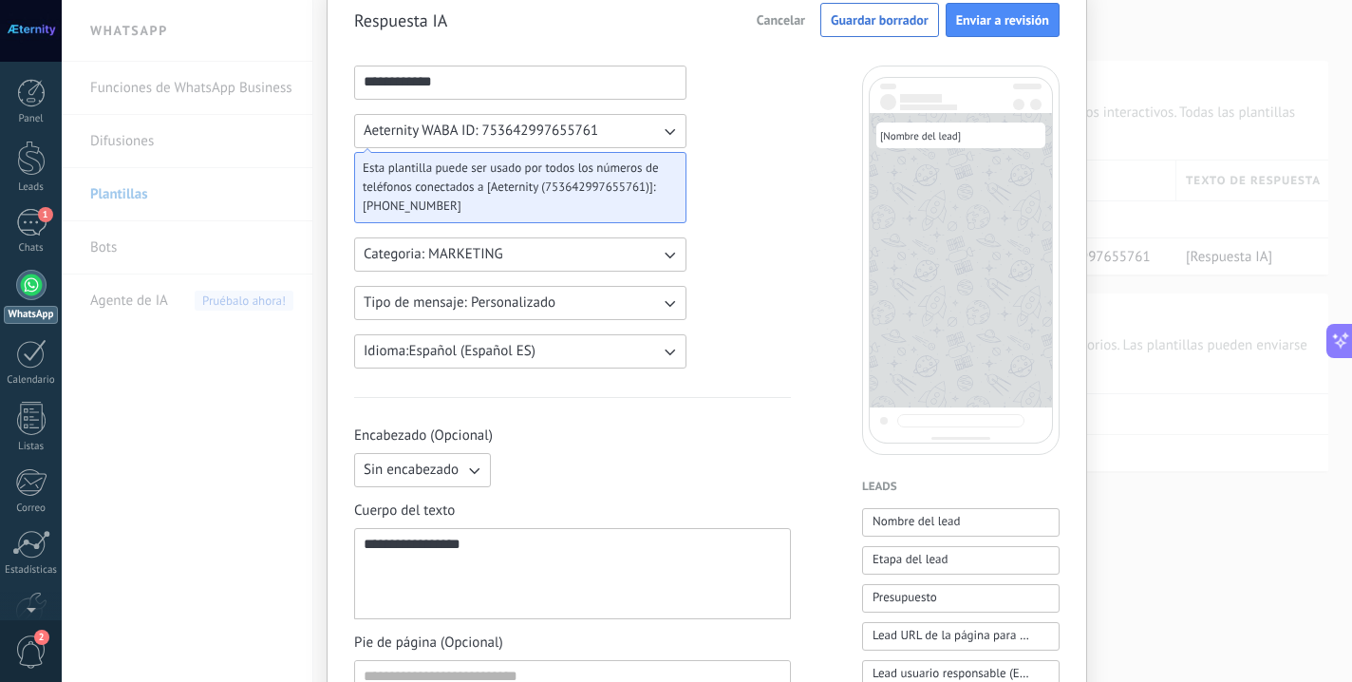
click at [410, 540] on span "**********" at bounding box center [412, 543] width 97 height 14
click at [460, 551] on span "**********" at bounding box center [412, 543] width 97 height 14
click at [460, 544] on span "**********" at bounding box center [412, 543] width 97 height 14
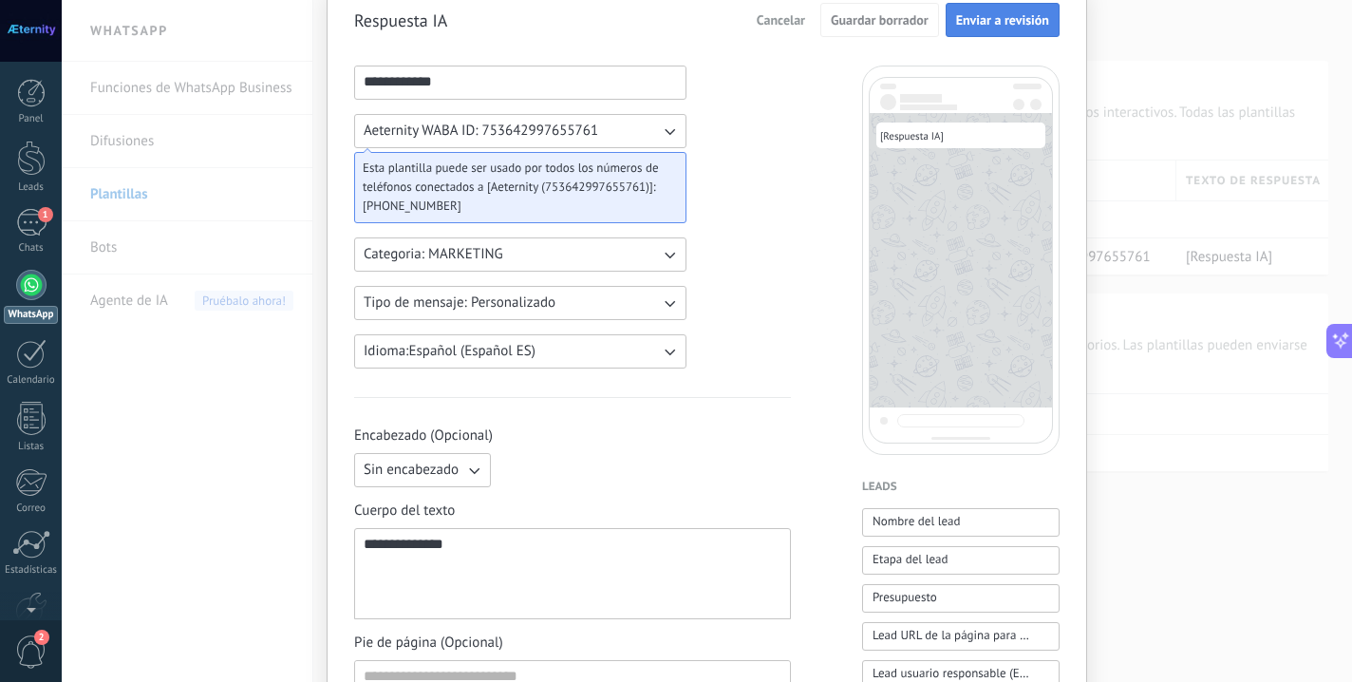
click at [992, 24] on span "Enviar a revisión" at bounding box center [1002, 19] width 93 height 13
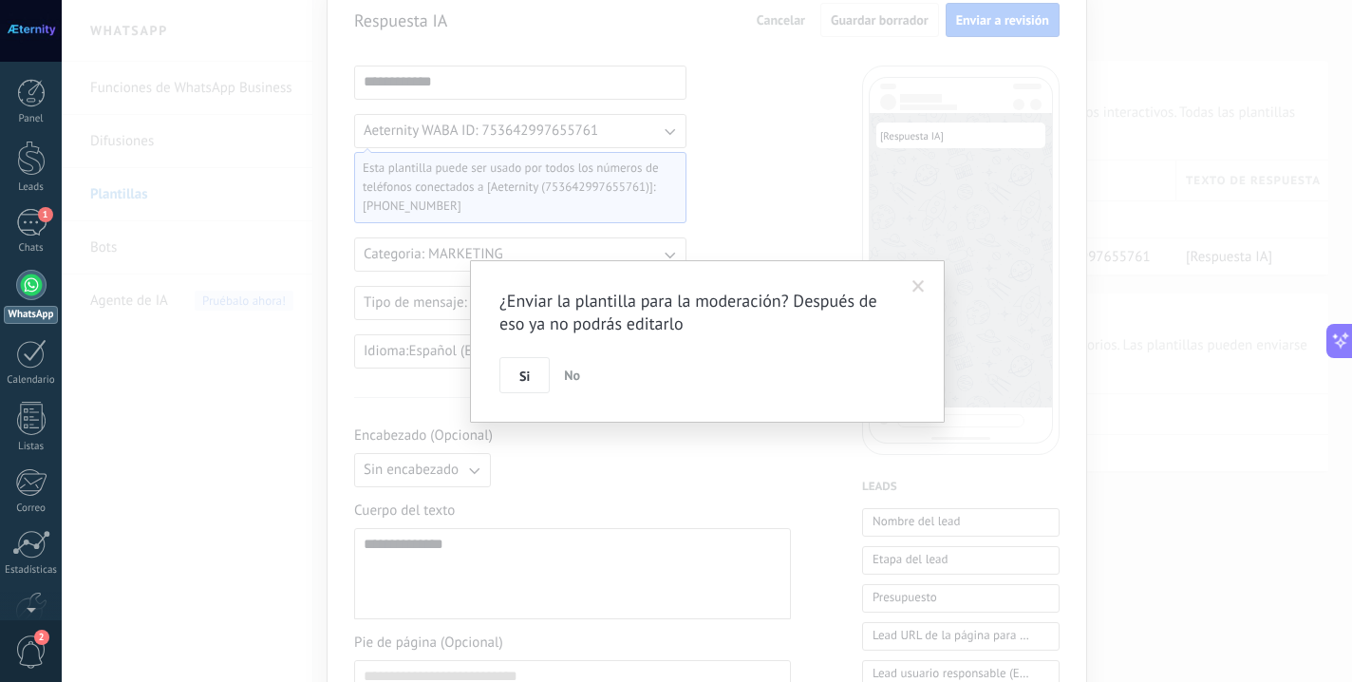
click at [911, 287] on span at bounding box center [918, 287] width 31 height 32
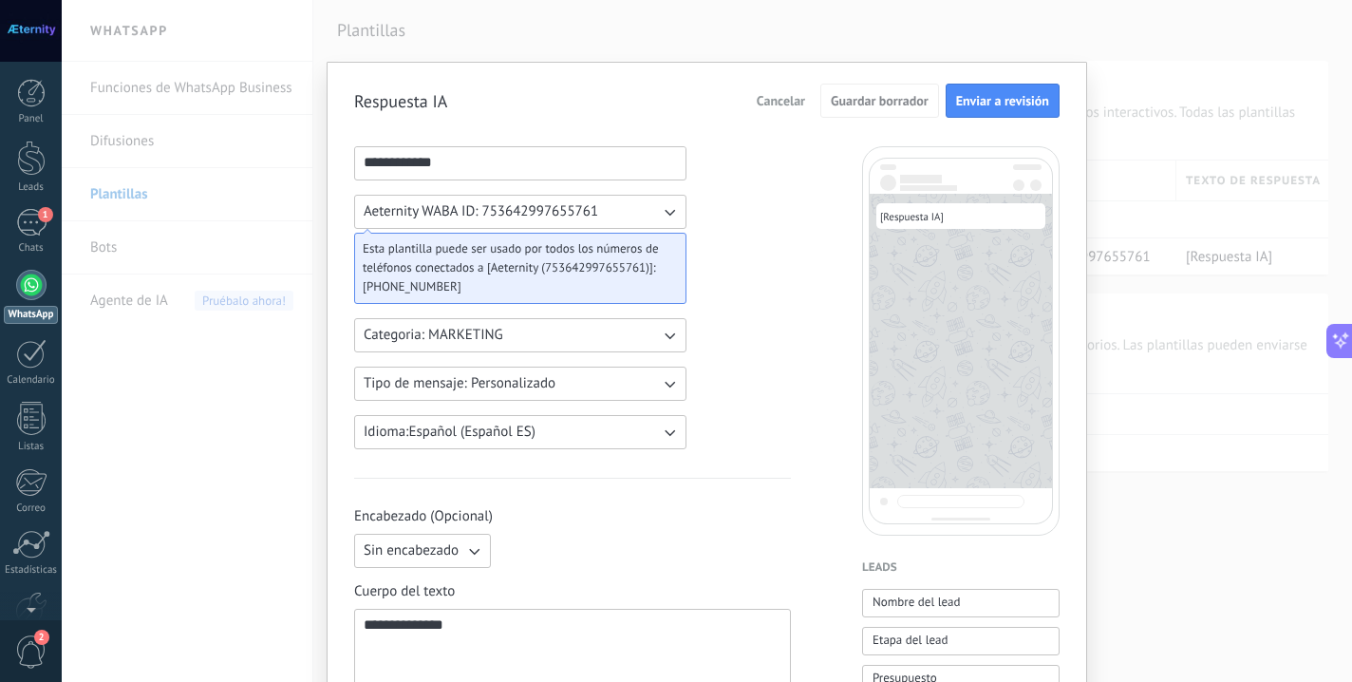
scroll to position [0, 0]
click at [770, 100] on span "Cancelar" at bounding box center [781, 100] width 48 height 13
